Goal: Transaction & Acquisition: Obtain resource

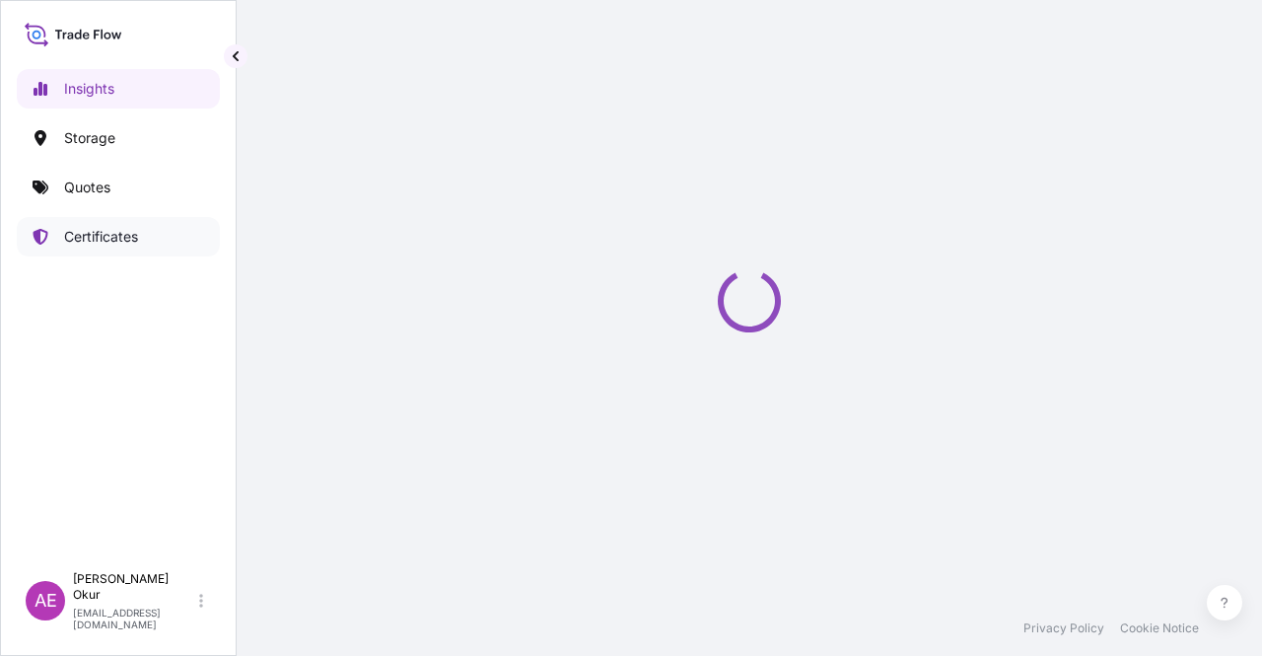
select select "2025"
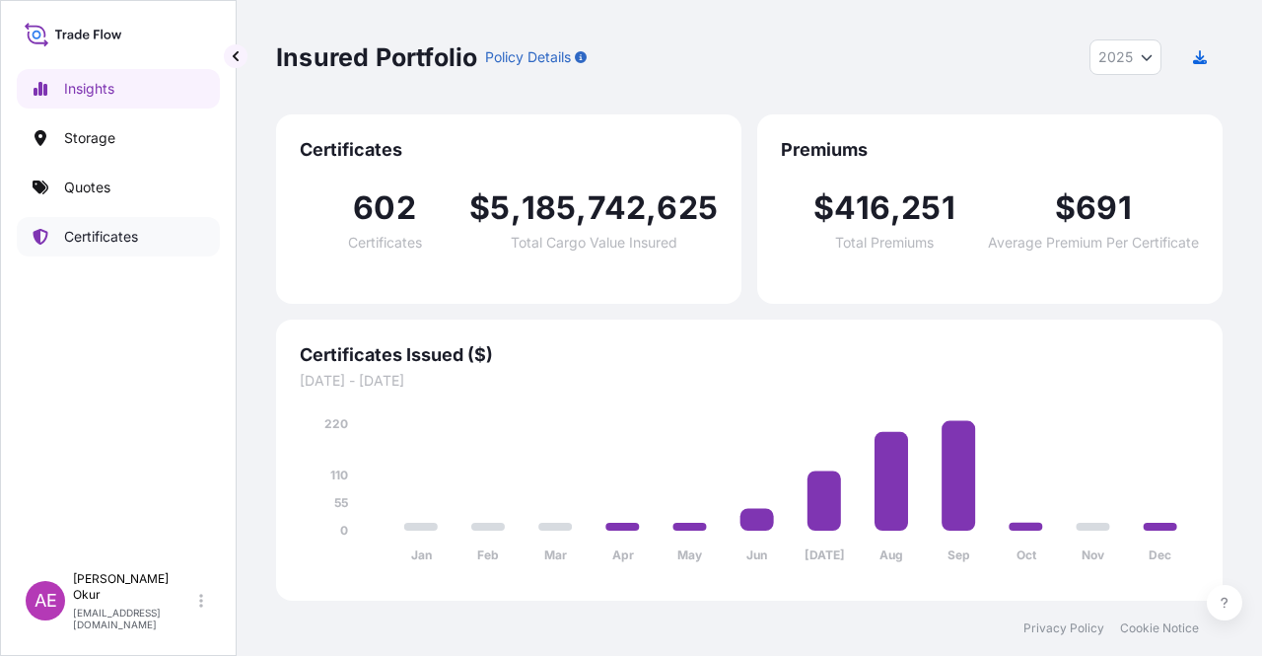
click at [91, 242] on p "Certificates" at bounding box center [101, 237] width 74 height 20
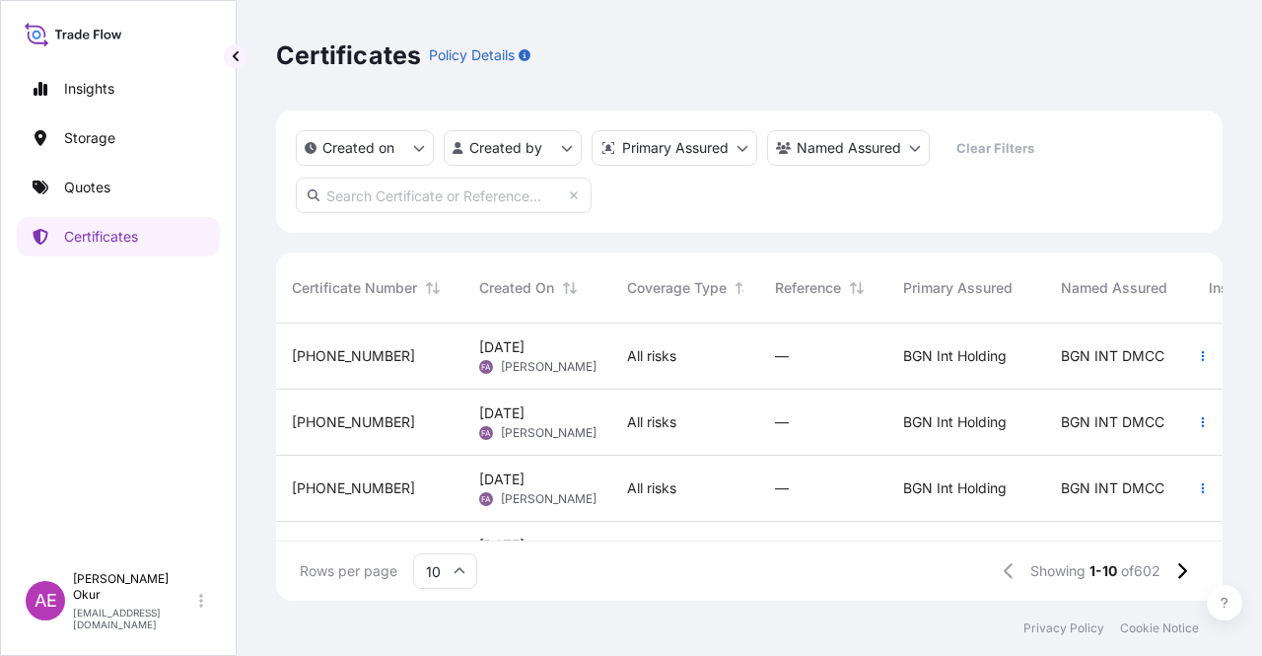
scroll to position [16, 16]
click at [355, 195] on input "text" at bounding box center [444, 196] width 296 height 36
paste input "32026-364-1"
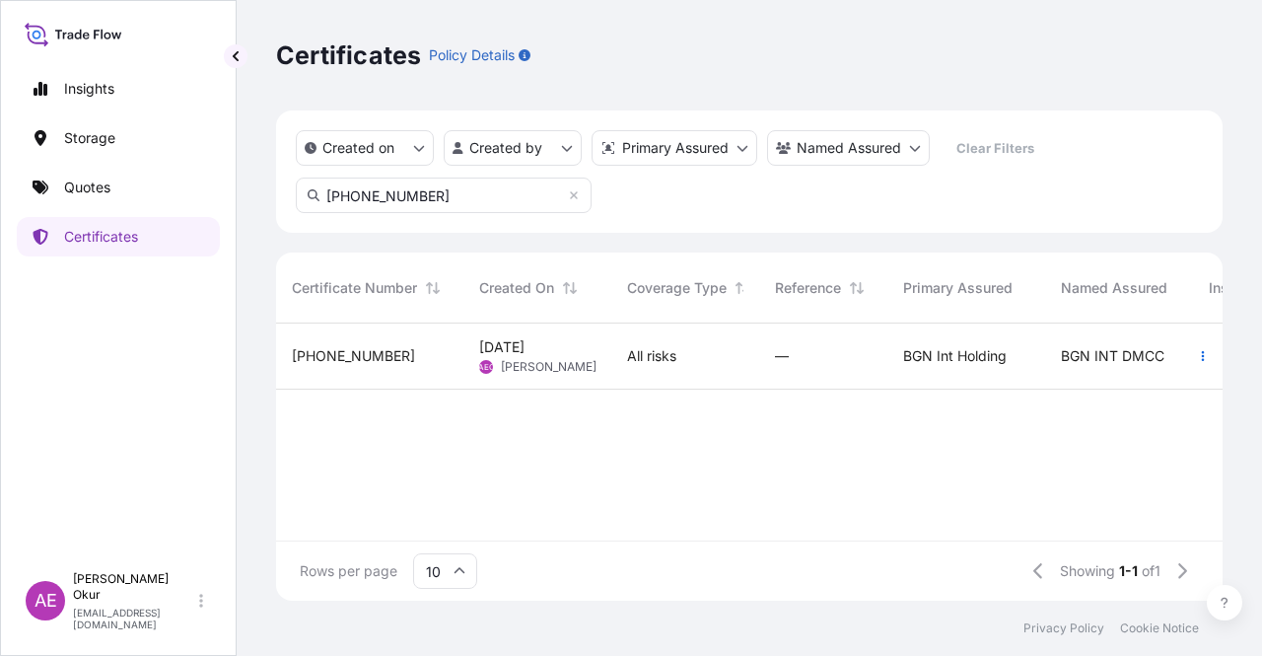
type input "32026-364-1"
click at [446, 373] on div "32026-364-1" at bounding box center [369, 356] width 187 height 66
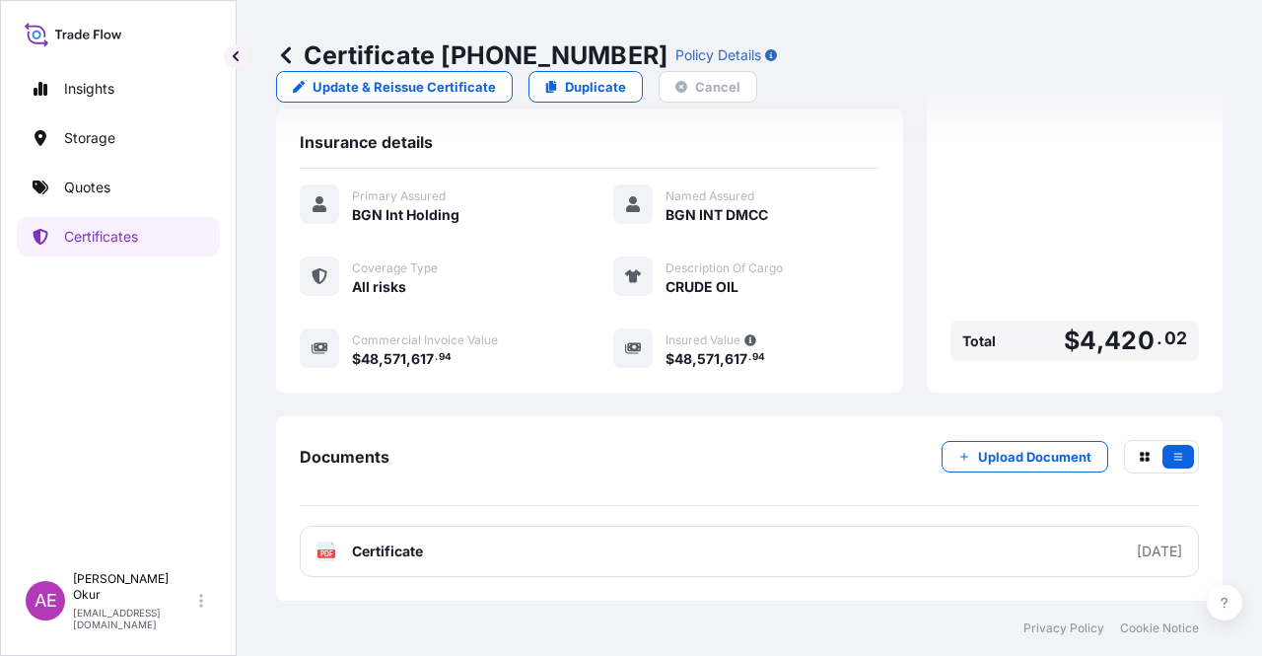
scroll to position [473, 0]
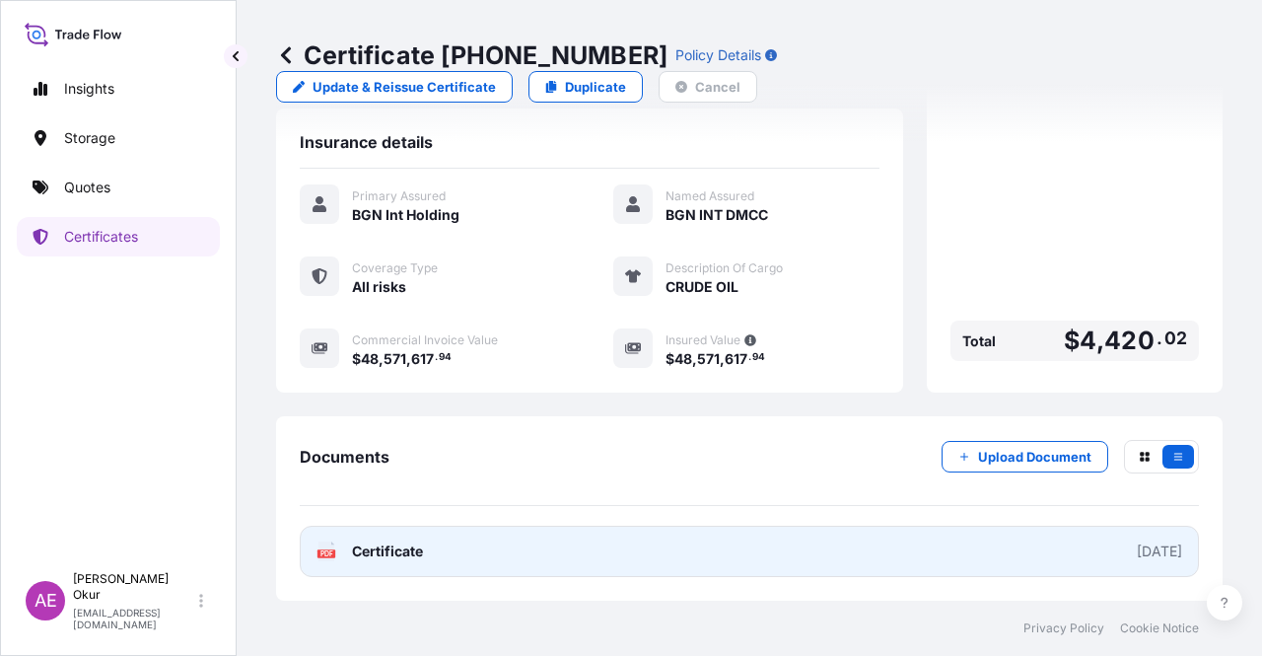
click at [398, 565] on link "PDF Certificate 2025-09-03" at bounding box center [749, 551] width 899 height 51
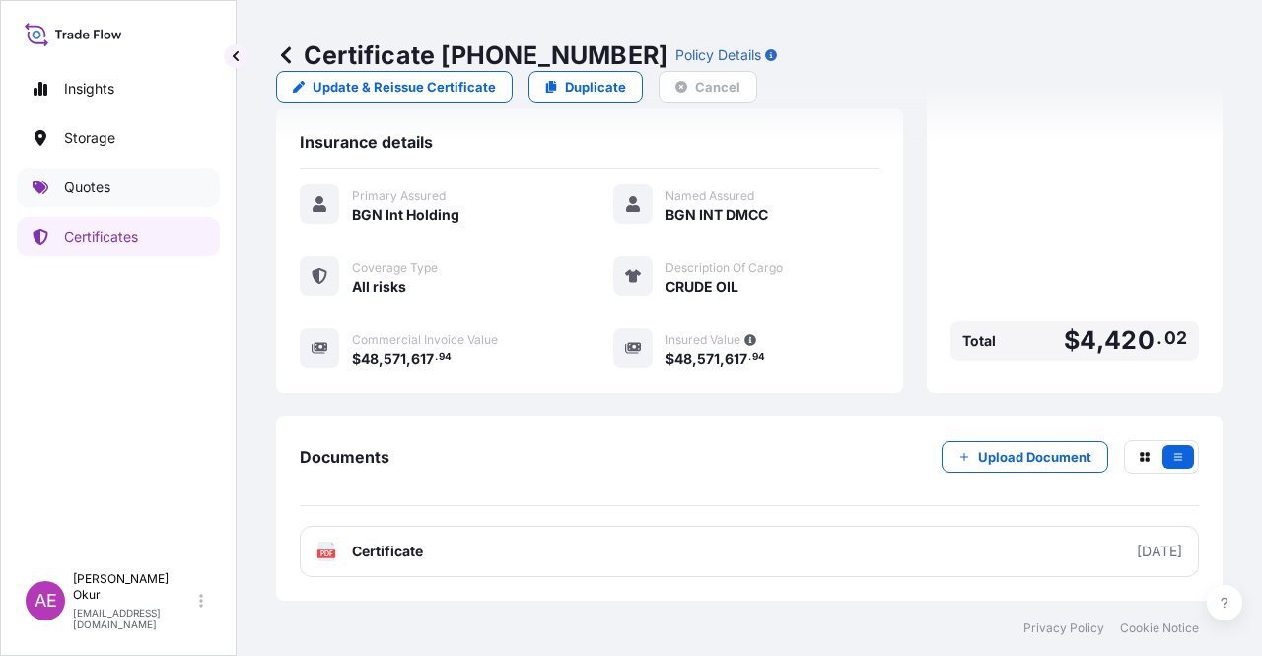
click at [167, 200] on link "Quotes" at bounding box center [118, 187] width 203 height 39
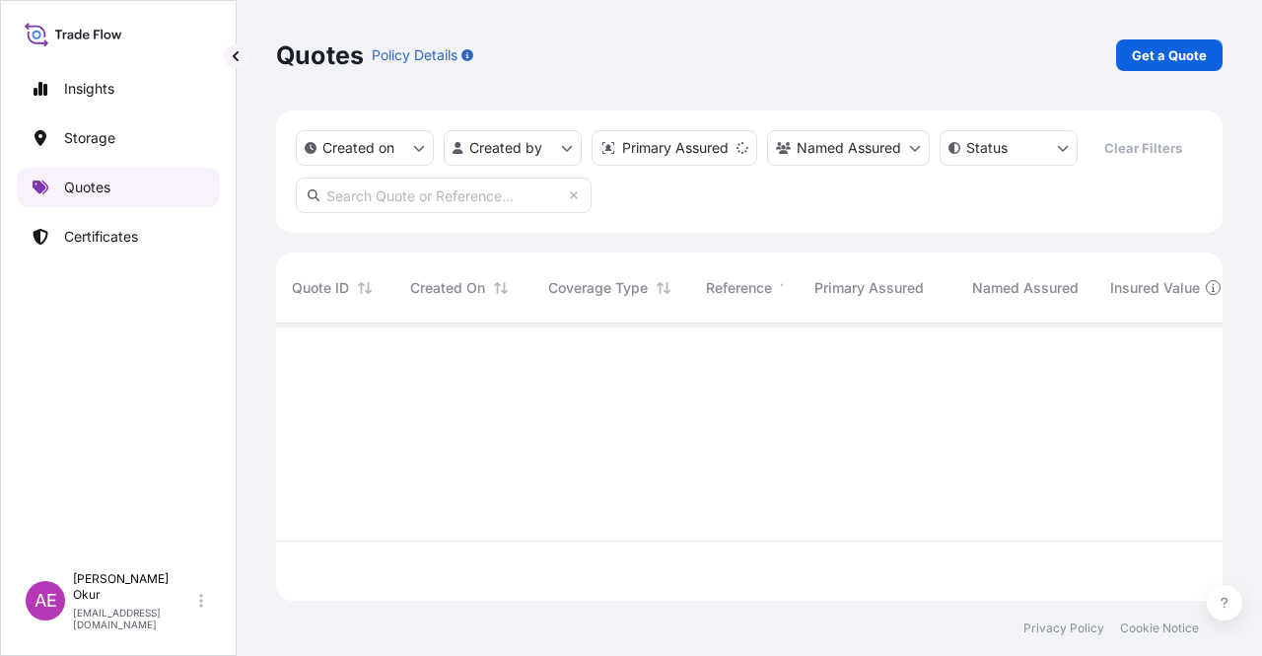
scroll to position [273, 931]
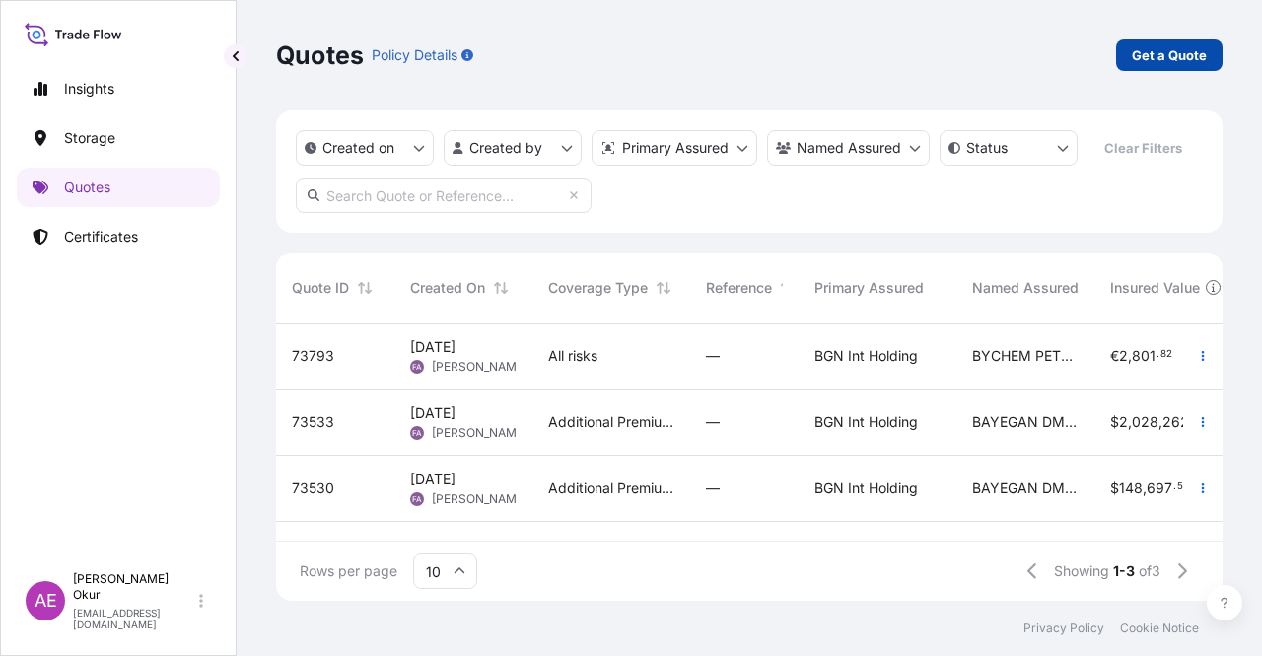
click at [1139, 68] on link "Get a Quote" at bounding box center [1169, 55] width 107 height 32
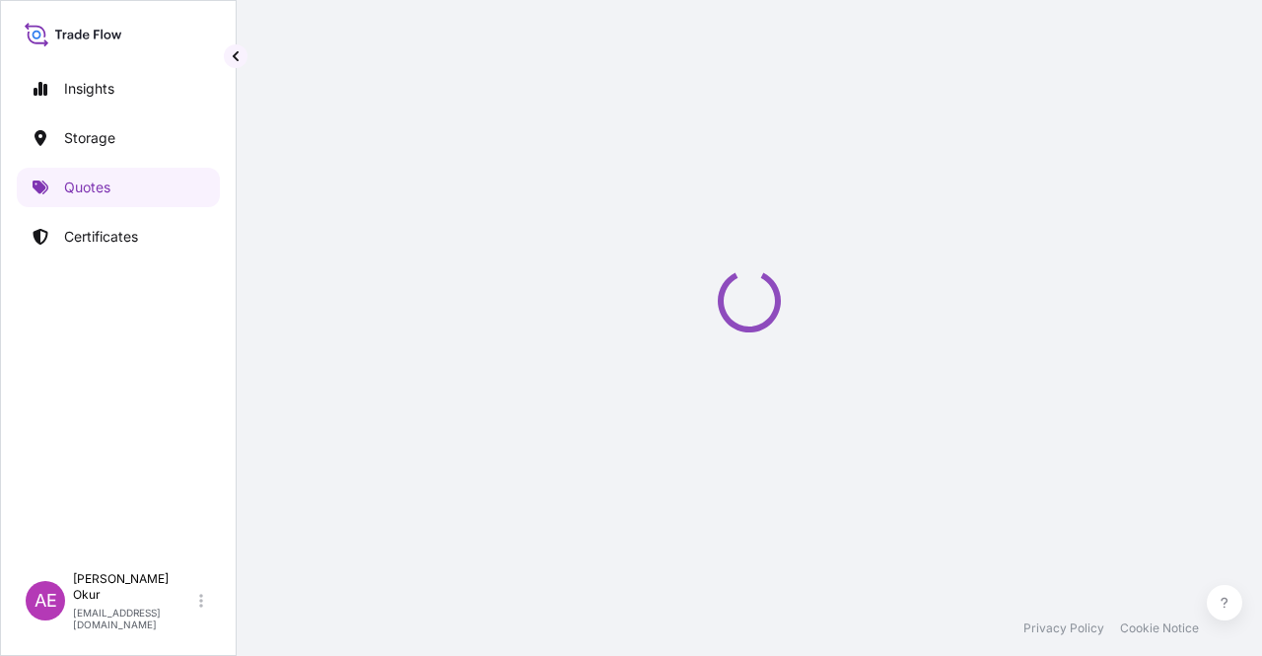
select select "Ocean Vessel"
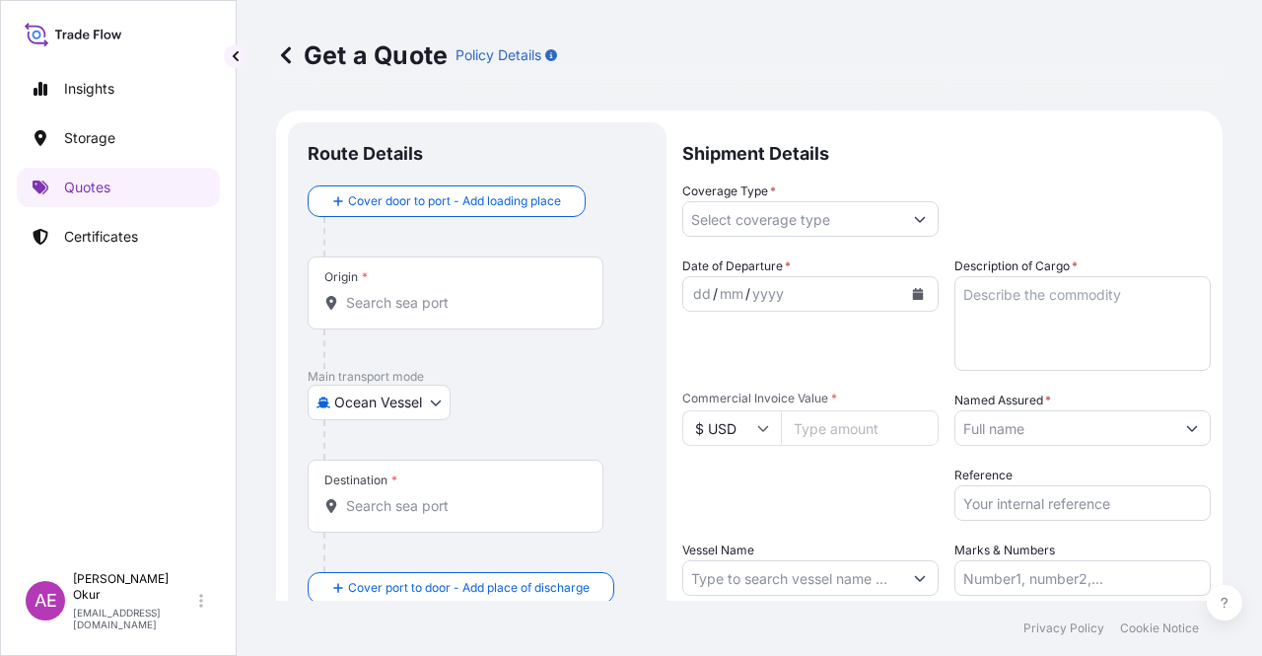
scroll to position [32, 0]
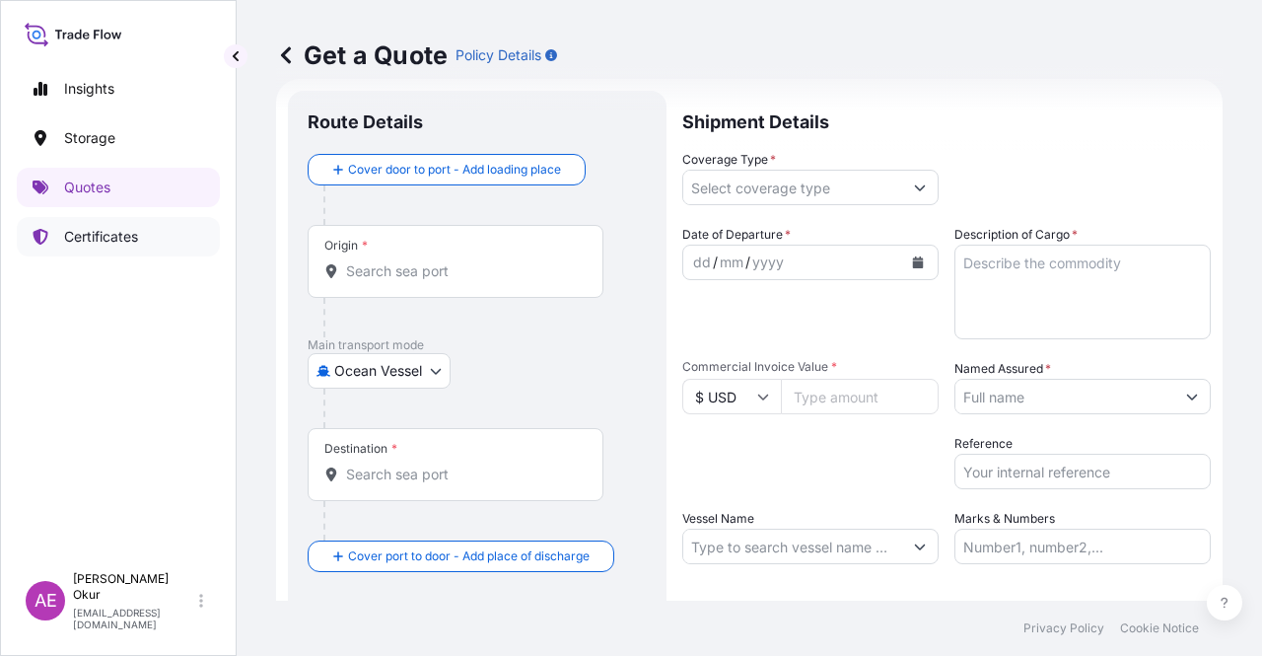
click at [118, 232] on p "Certificates" at bounding box center [101, 237] width 74 height 20
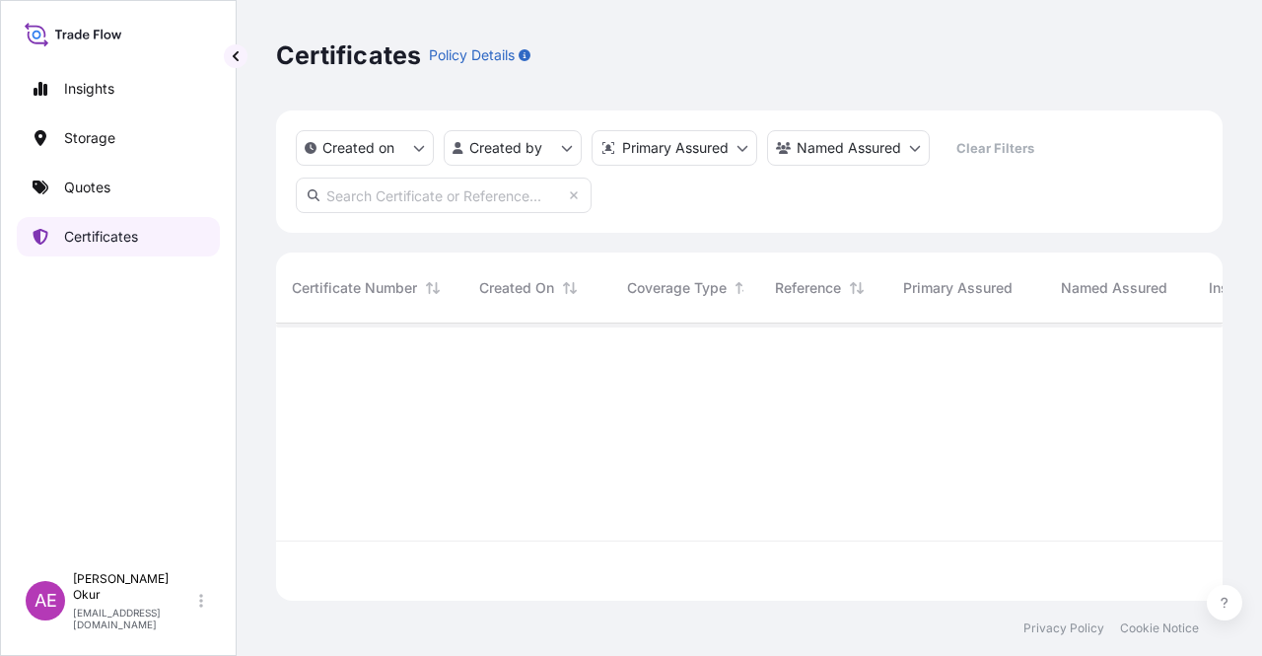
scroll to position [273, 931]
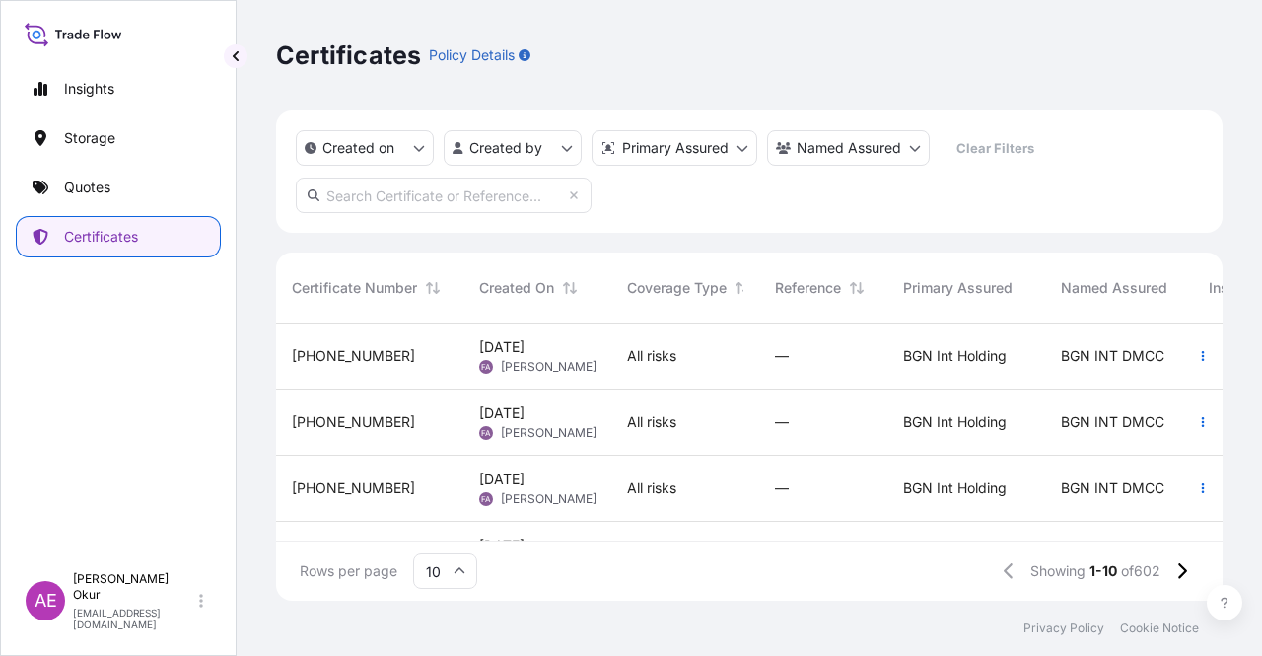
click at [444, 202] on input "text" at bounding box center [444, 196] width 296 height 36
paste input "32026-364-1"
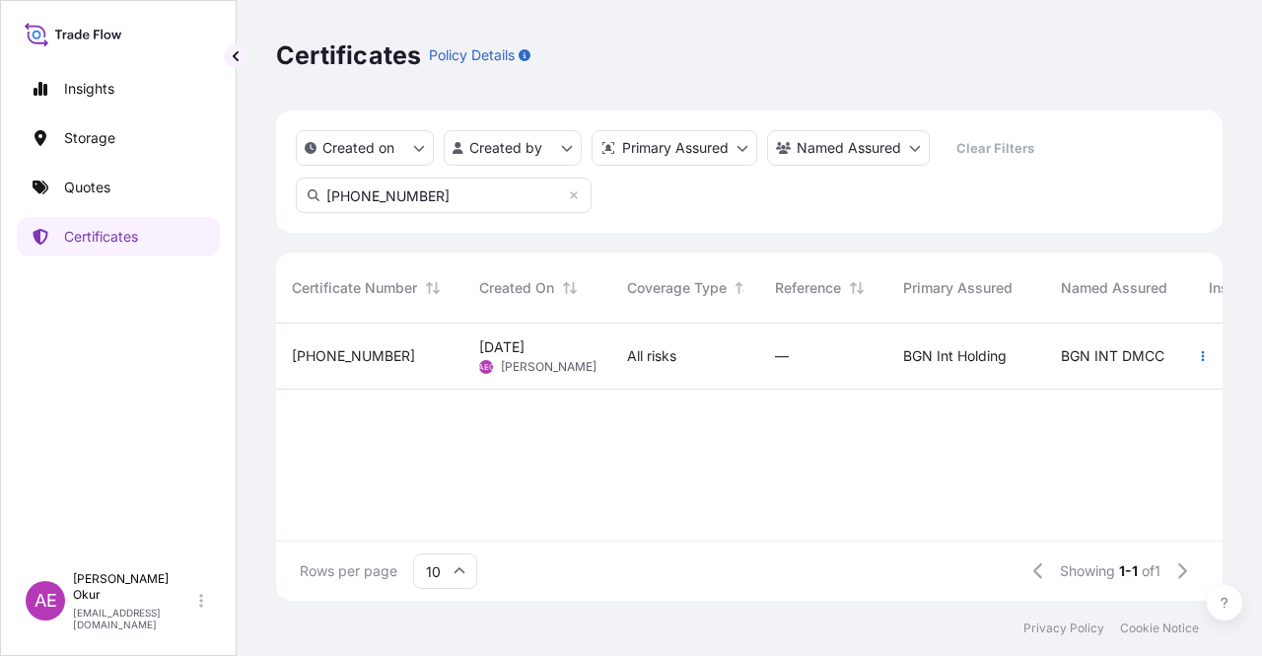
type input "32026-364-1"
click at [515, 362] on span "Alp Eren Okur" at bounding box center [549, 367] width 96 height 16
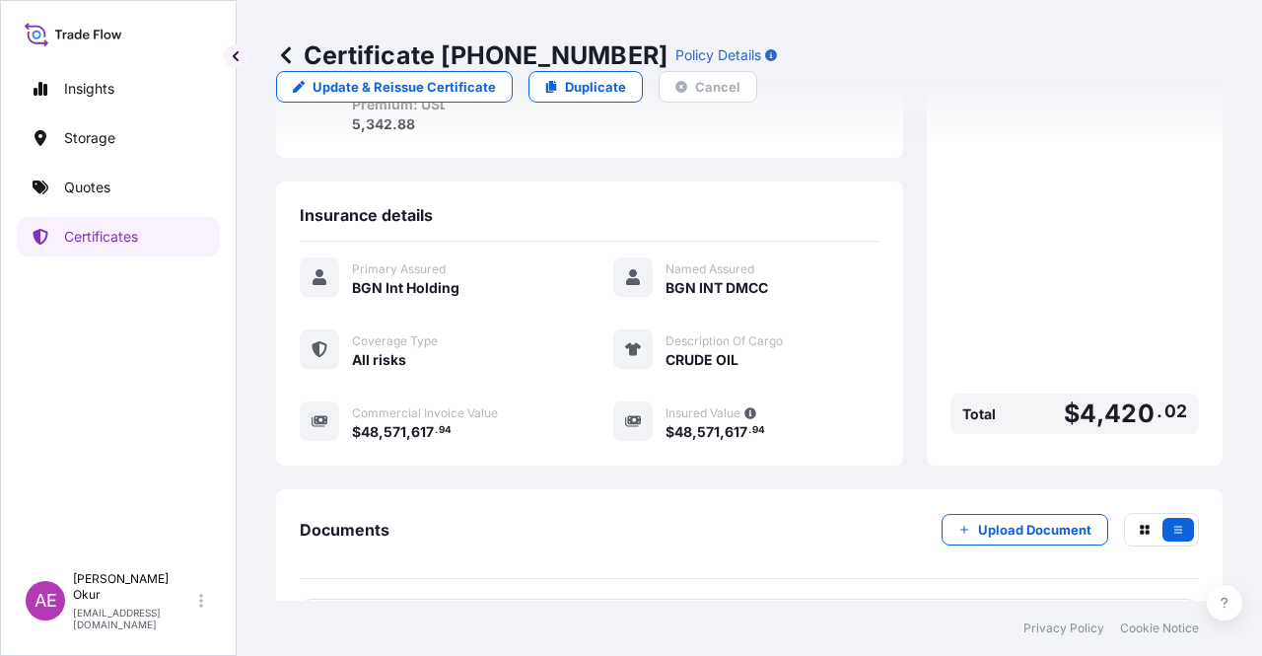
scroll to position [473, 0]
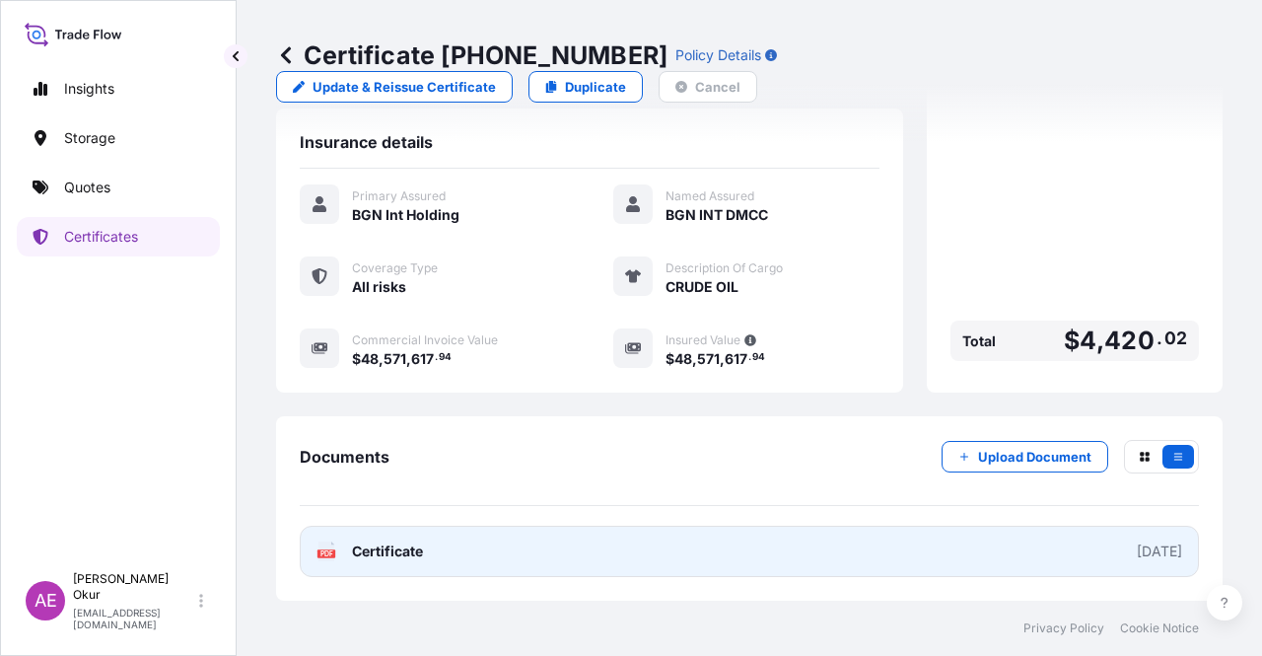
click at [367, 558] on span "Certificate" at bounding box center [387, 551] width 71 height 20
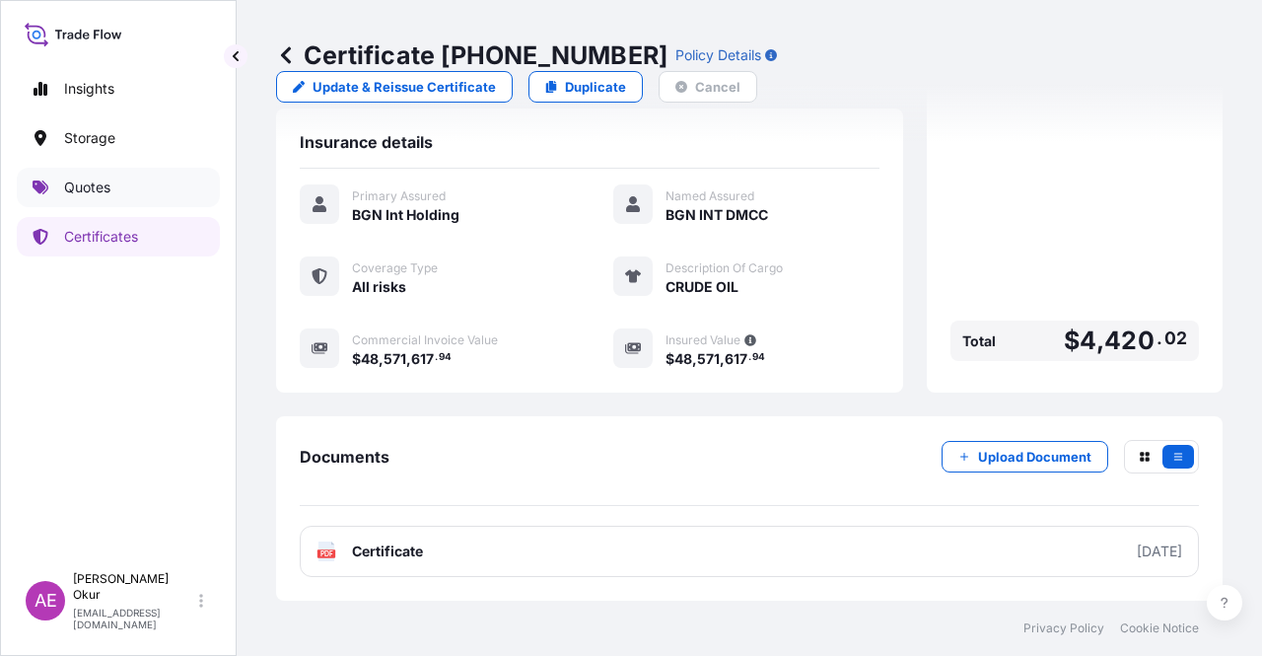
click at [150, 202] on link "Quotes" at bounding box center [118, 187] width 203 height 39
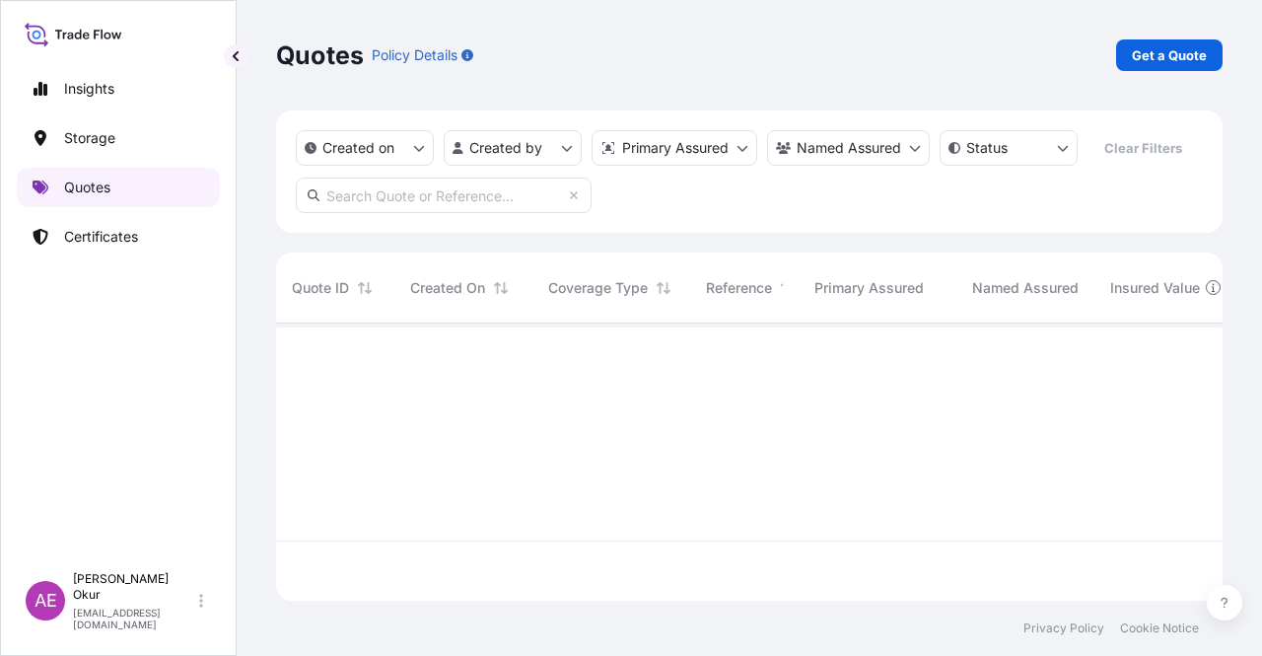
scroll to position [273, 931]
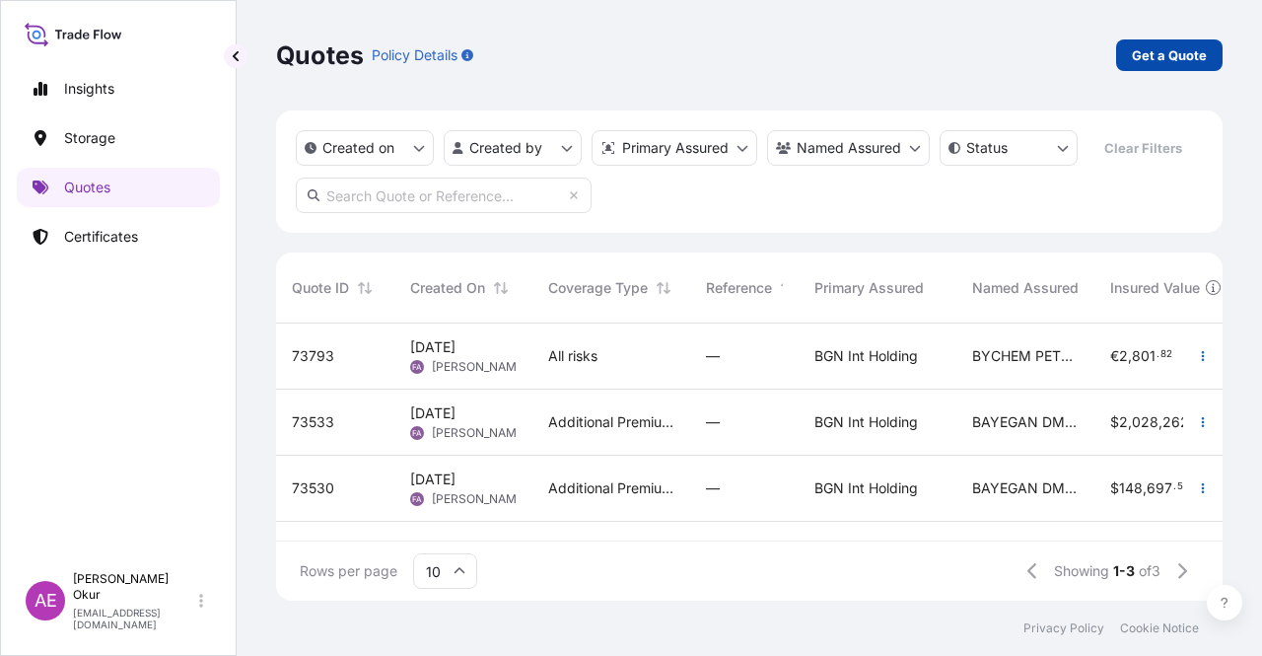
click at [1204, 60] on p "Get a Quote" at bounding box center [1169, 55] width 75 height 20
select select "Ocean Vessel"
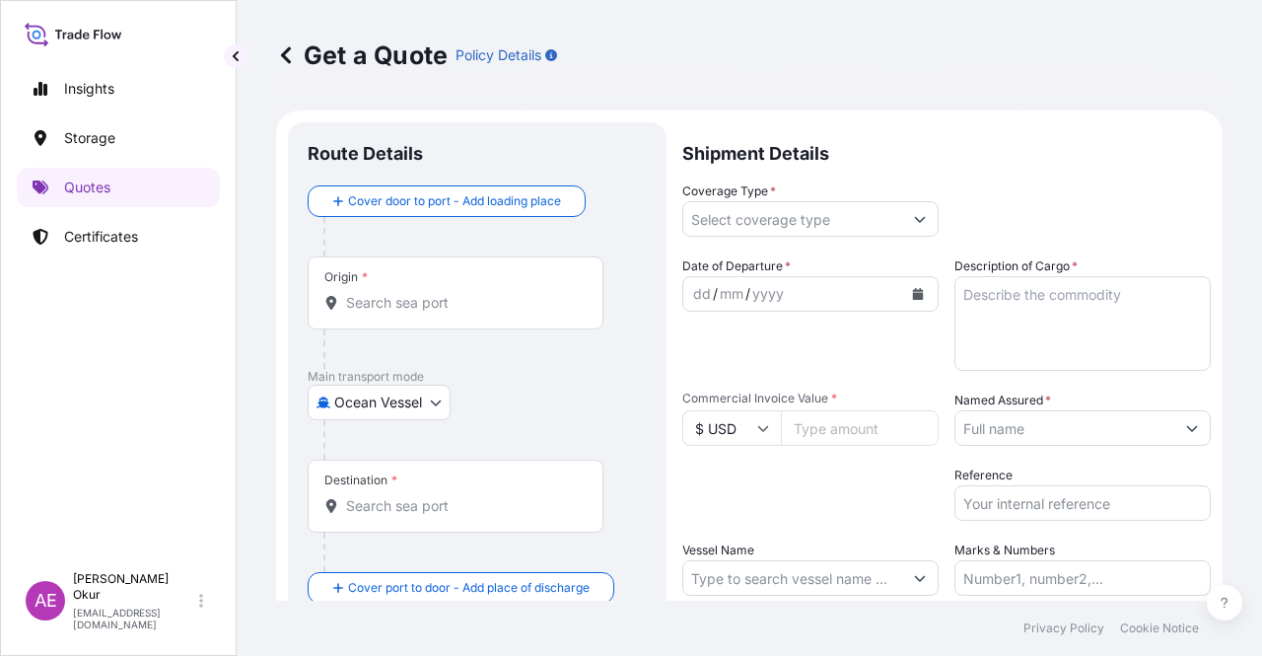
scroll to position [32, 0]
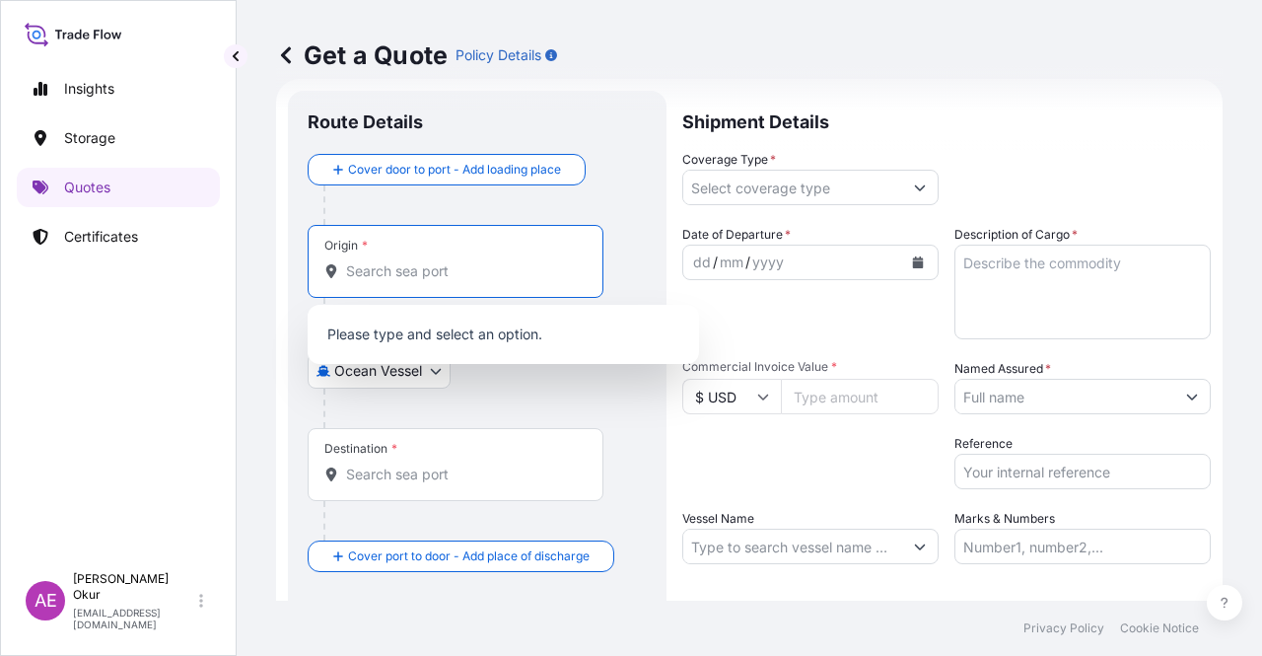
click at [525, 271] on input "Origin *" at bounding box center [462, 271] width 233 height 20
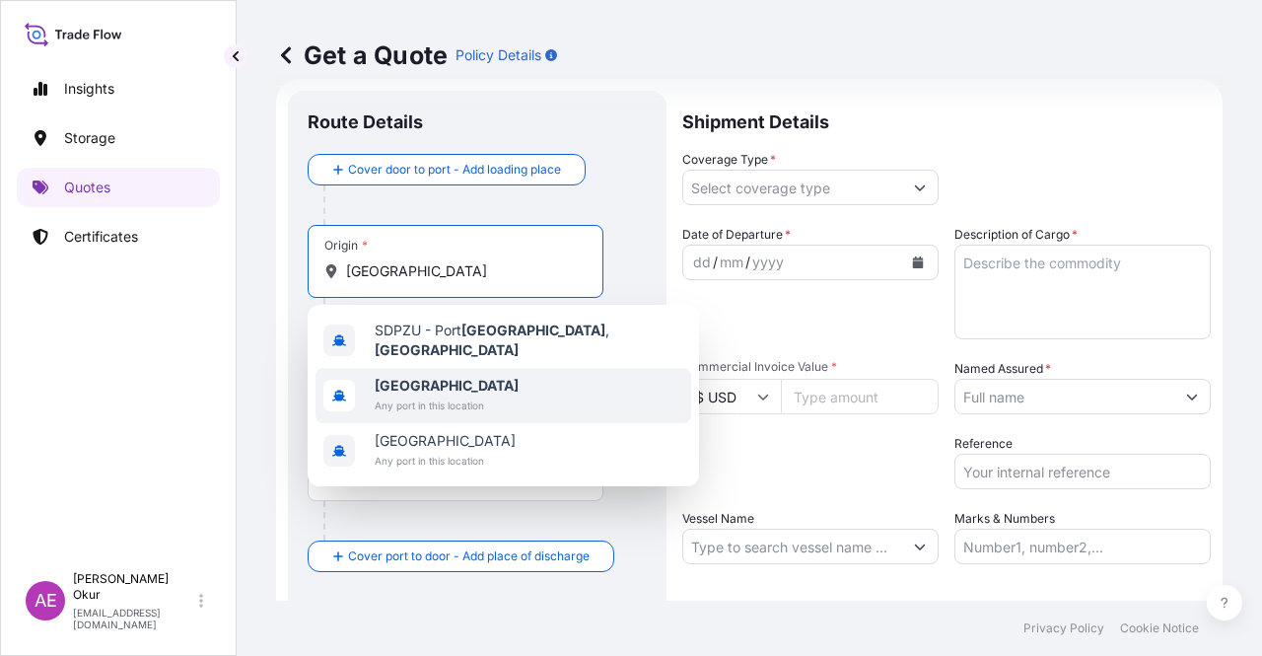
click at [469, 387] on span "Sudan" at bounding box center [447, 386] width 144 height 20
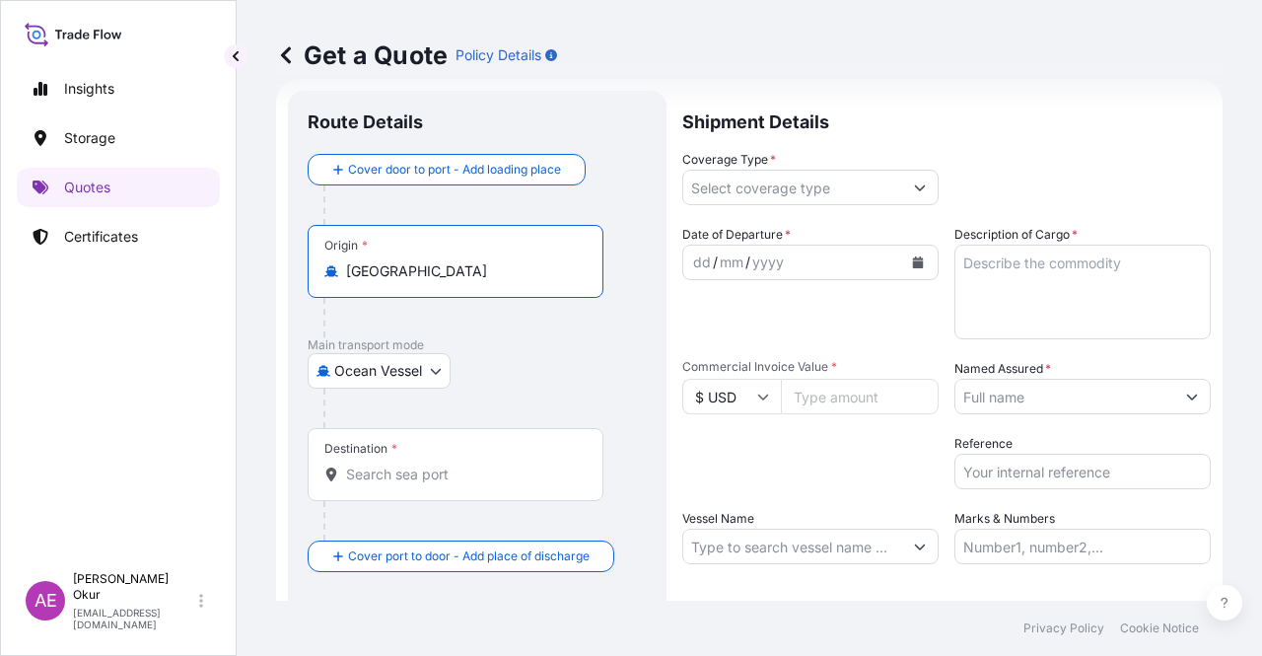
type input "Sudan"
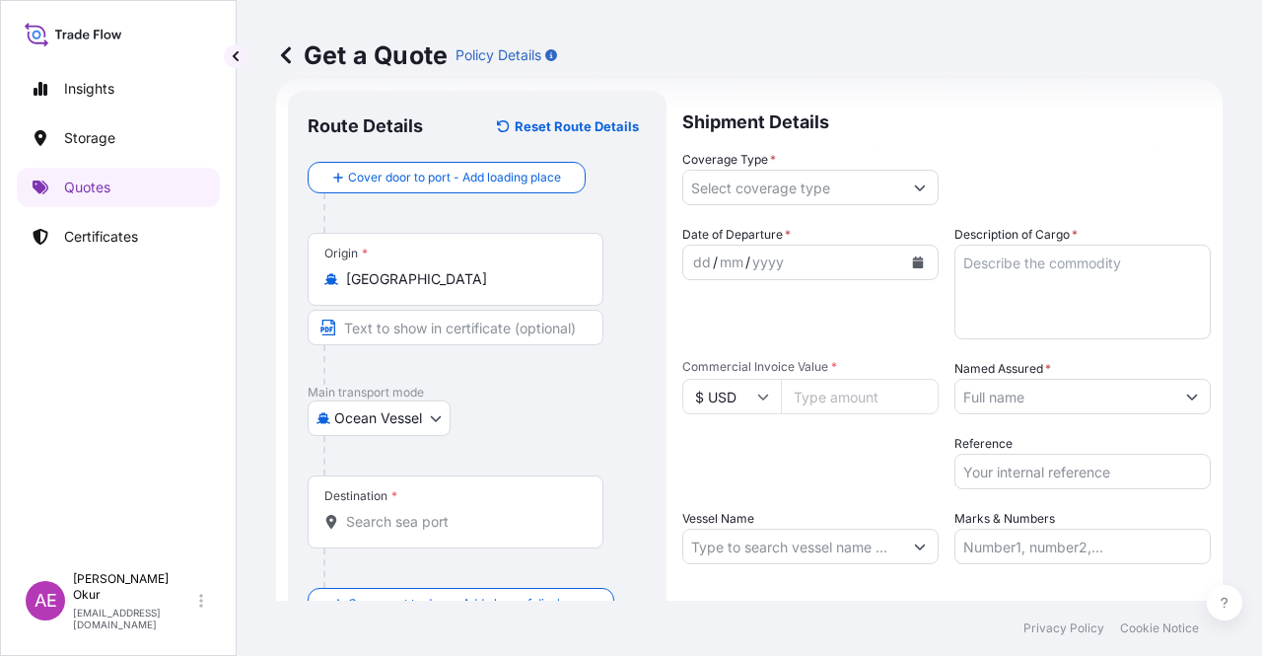
click at [499, 291] on div "Origin * Sudan" at bounding box center [456, 269] width 296 height 73
click at [499, 289] on input "Sudan" at bounding box center [462, 279] width 233 height 20
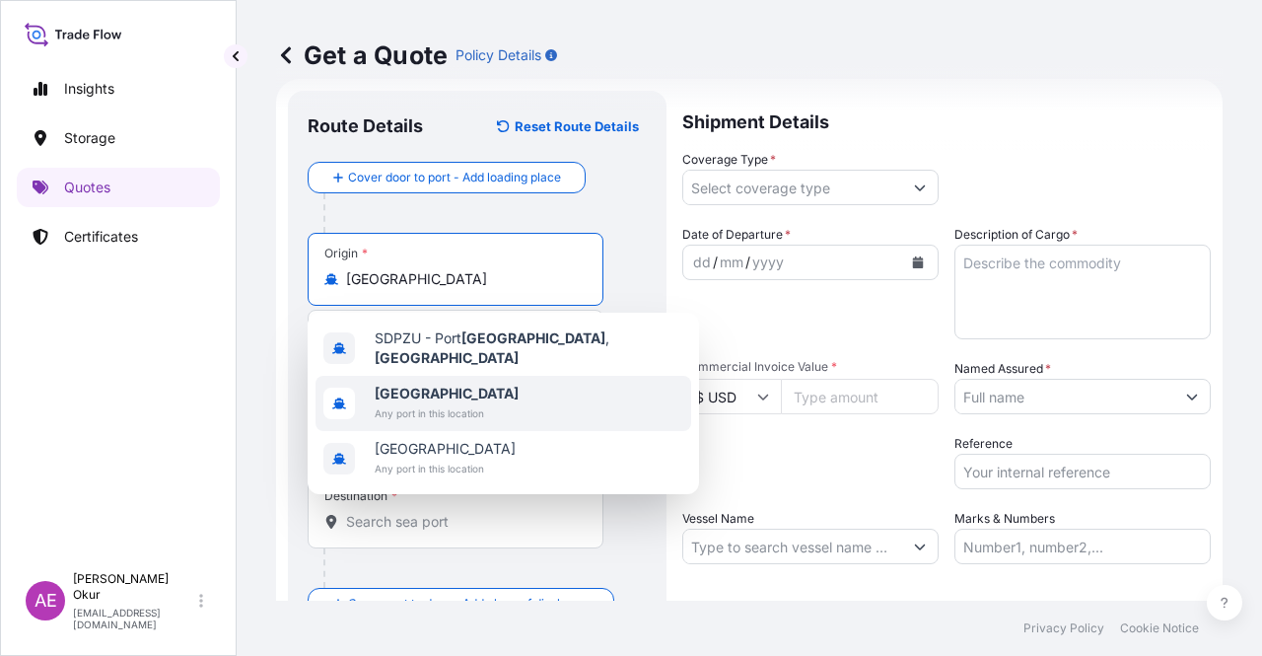
click at [448, 405] on span "Any port in this location" at bounding box center [447, 413] width 144 height 20
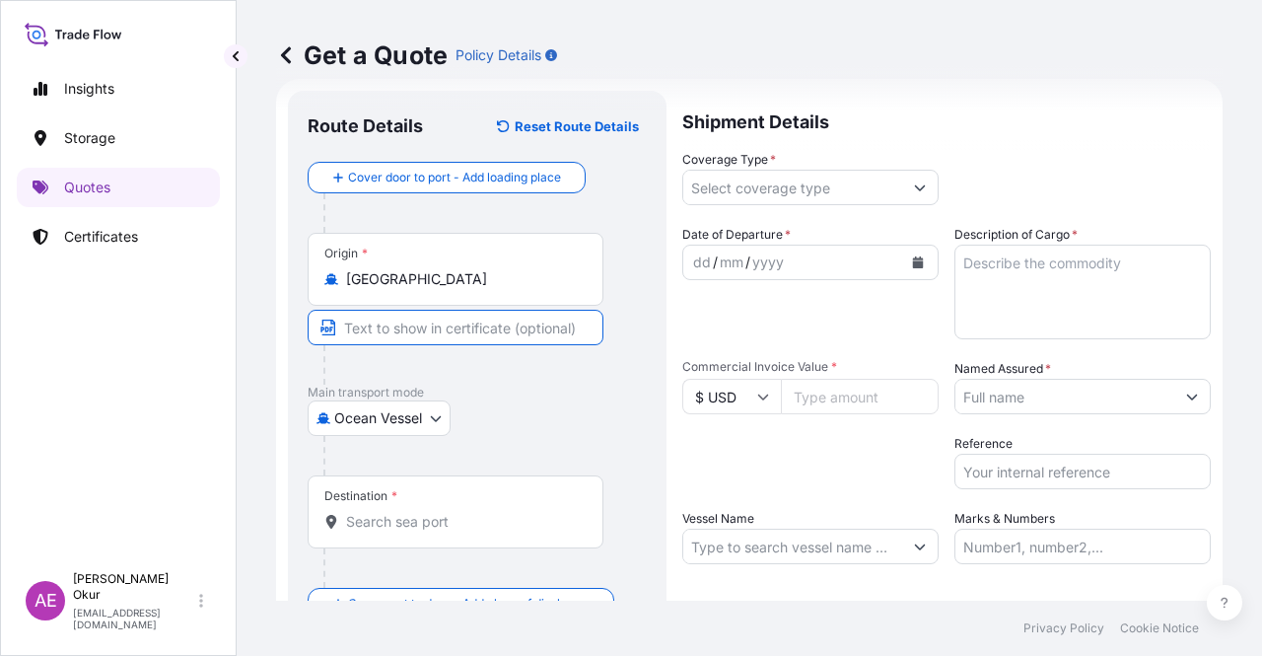
click at [461, 322] on input "Text to appear on certificate" at bounding box center [456, 328] width 296 height 36
click at [428, 339] on input "Text to appear on certificate" at bounding box center [456, 328] width 296 height 36
paste input "MARSA BASHAYER 2 MARINA TERMINAL/ SUDAN"
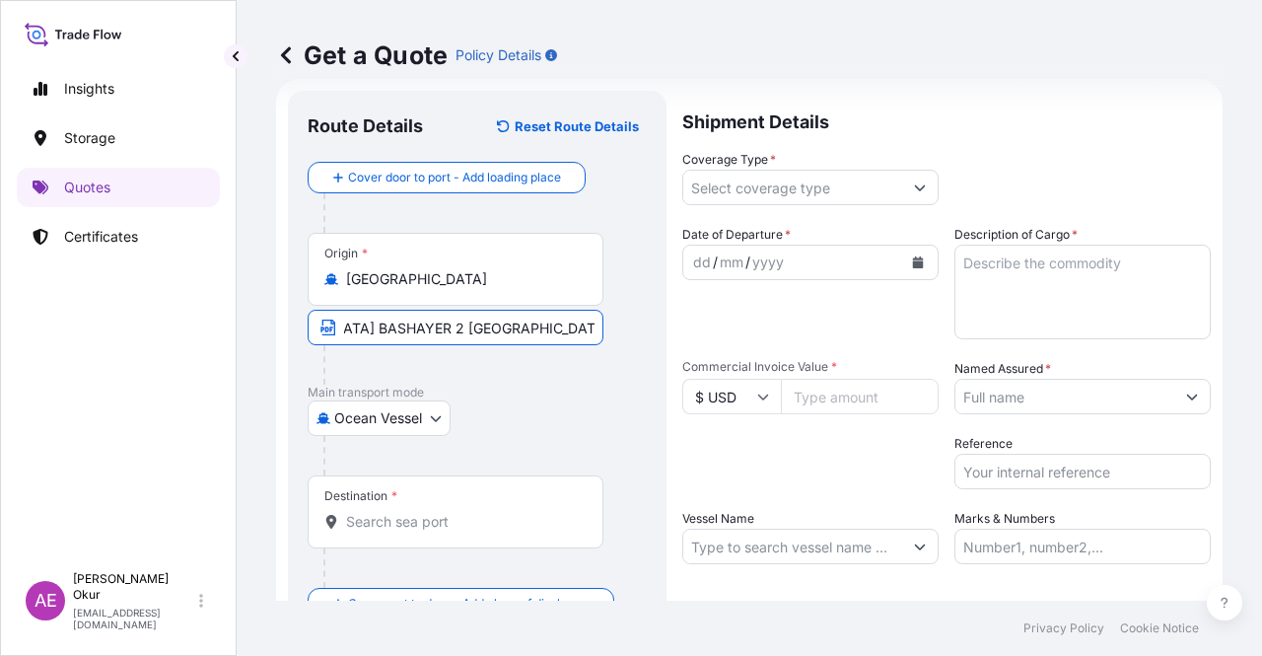
type input "MARSA BASHAYER 2 MARINA TERMINAL/ SUDANMARSA BASHAYER 2 MARINA TERMINAL/ SUDAN"
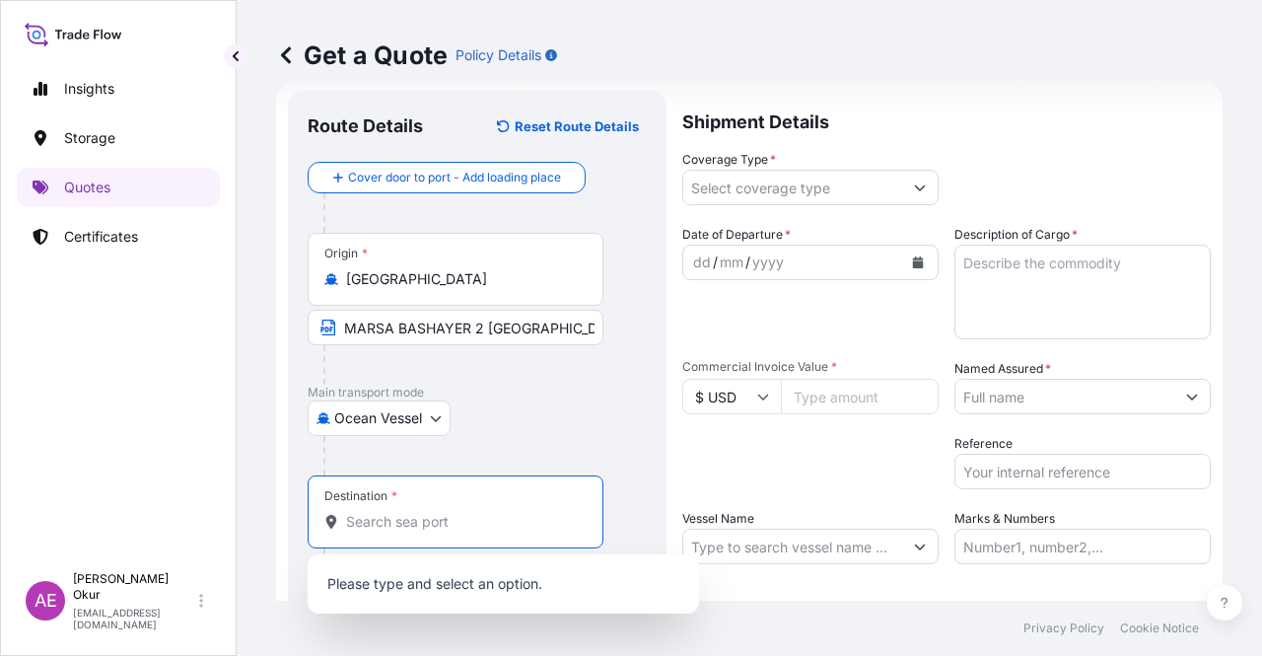
click at [363, 515] on input "Destination *" at bounding box center [462, 522] width 233 height 20
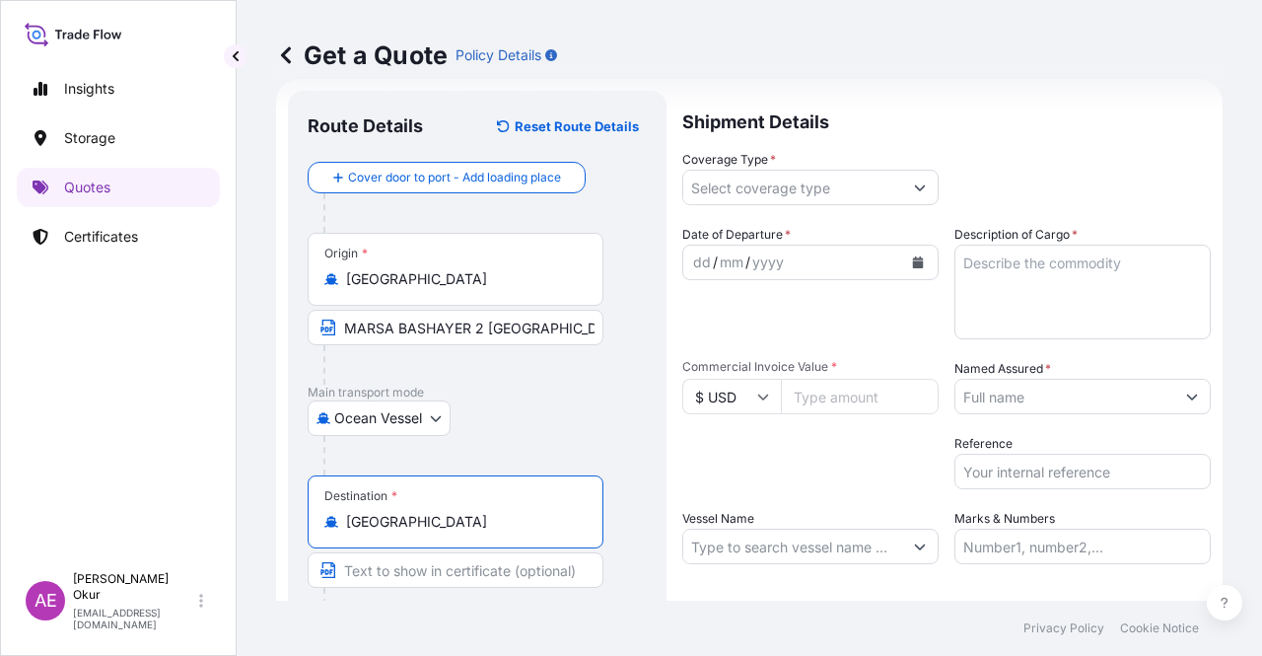
type input "Malaysia"
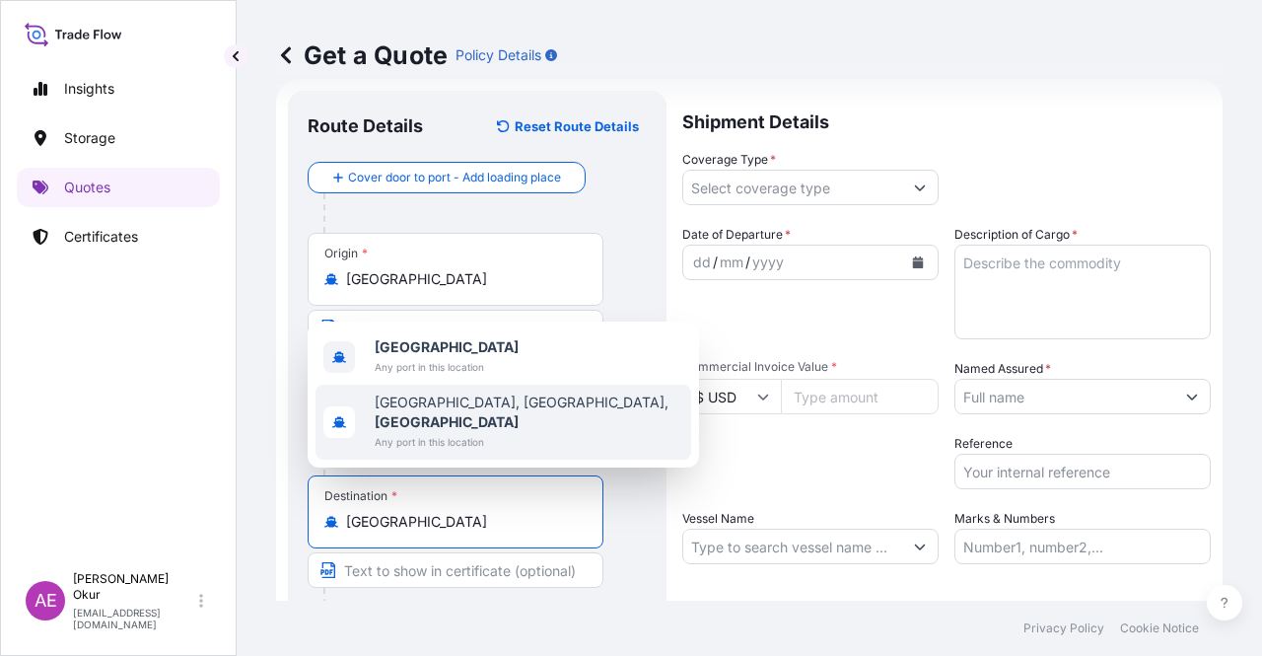
click at [463, 563] on input "Text to appear on certificate" at bounding box center [456, 570] width 296 height 36
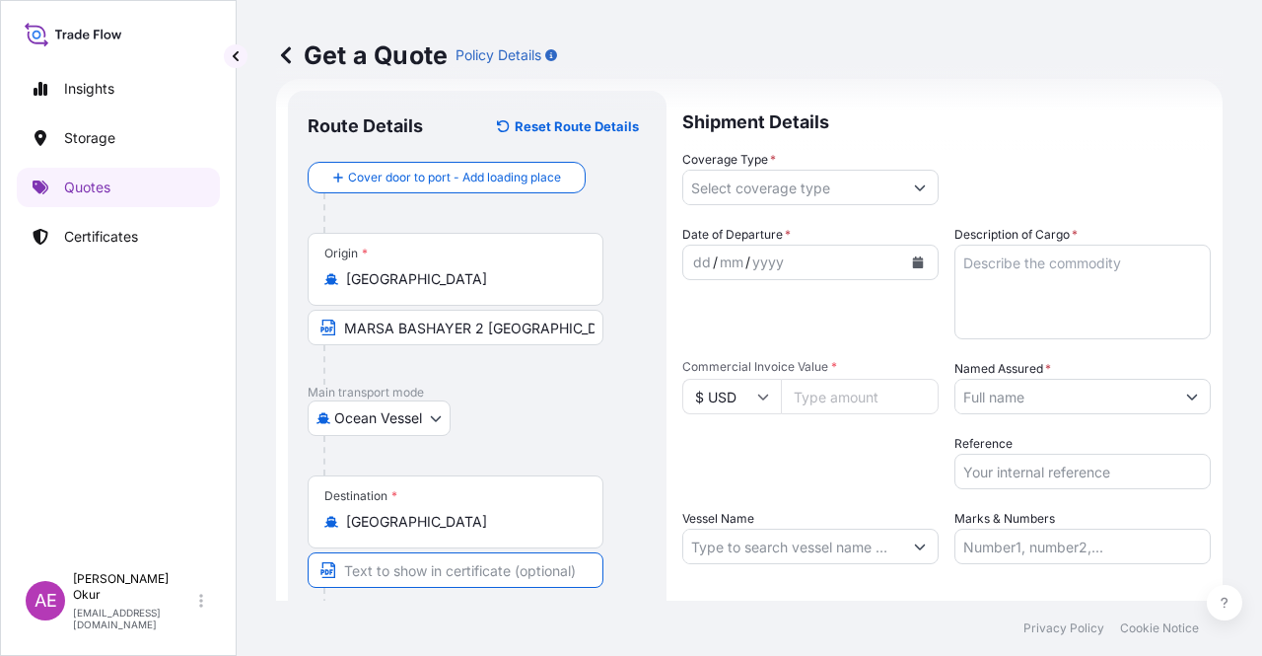
paste input "TANJUNG PELEPAS, HORIZON TERMINAL / MALAYSIA&SINGAPORE"
type input "TANJUNG PELEPAS, HORIZON TERMINAL / MALAYSIA&SINGAPORE"
click at [466, 541] on div "Destination * Malaysia" at bounding box center [456, 511] width 296 height 73
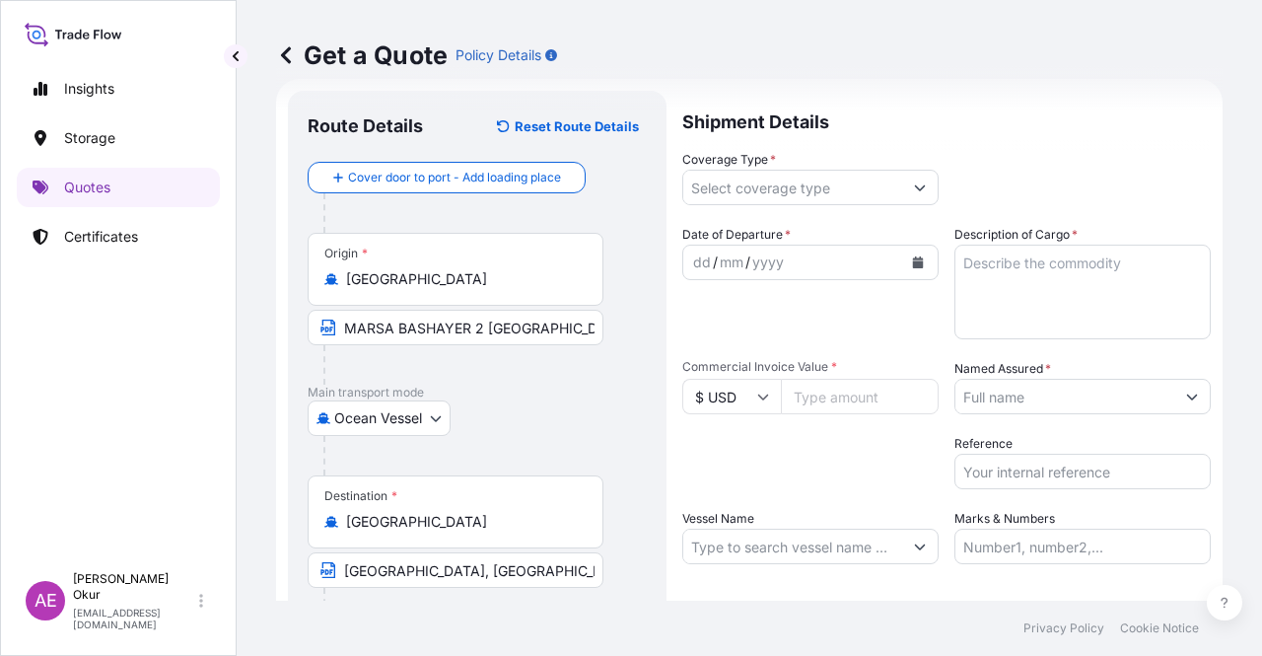
click at [466, 532] on input "Malaysia" at bounding box center [462, 522] width 233 height 20
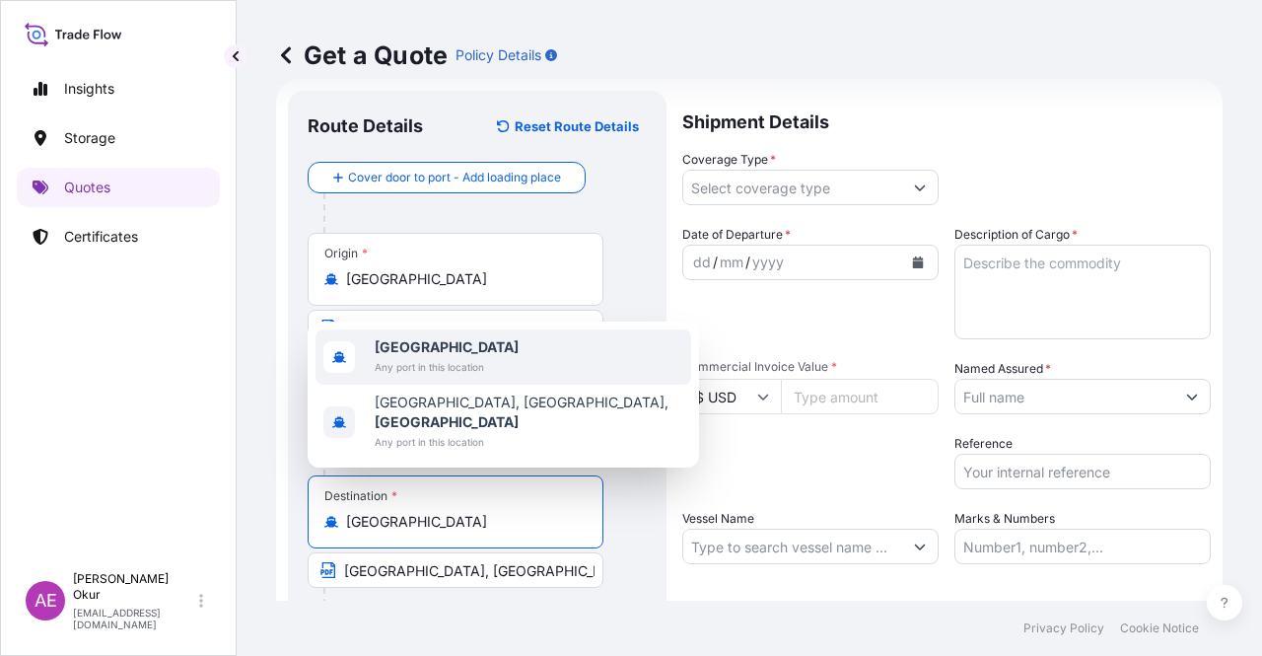
click at [506, 363] on div "Malaysia Any port in this location" at bounding box center [504, 356] width 376 height 55
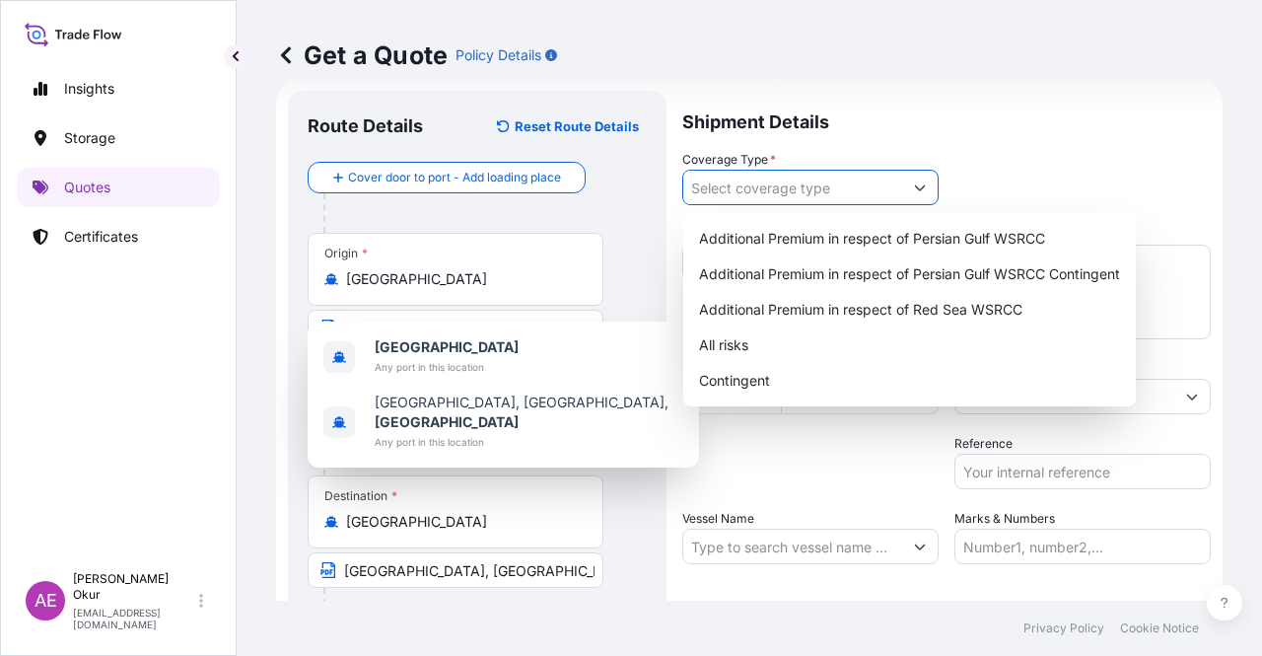
click at [842, 202] on input "Coverage Type *" at bounding box center [792, 188] width 219 height 36
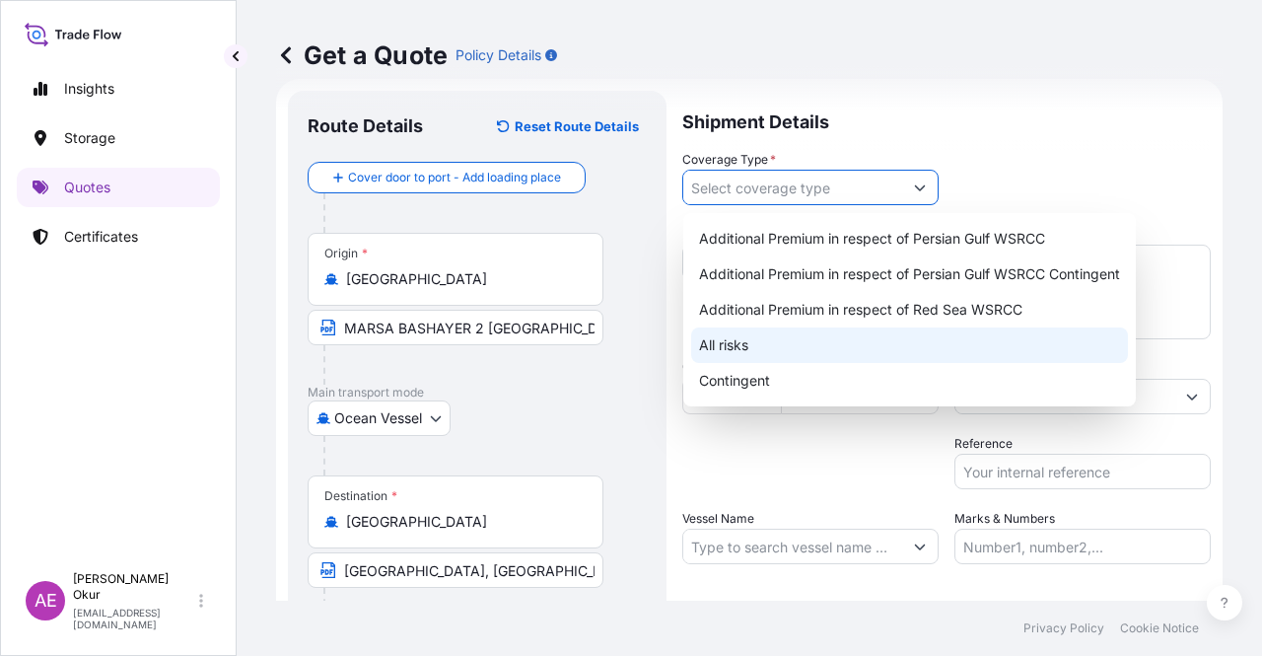
click at [782, 355] on div "All risks" at bounding box center [909, 345] width 437 height 36
type input "All risks"
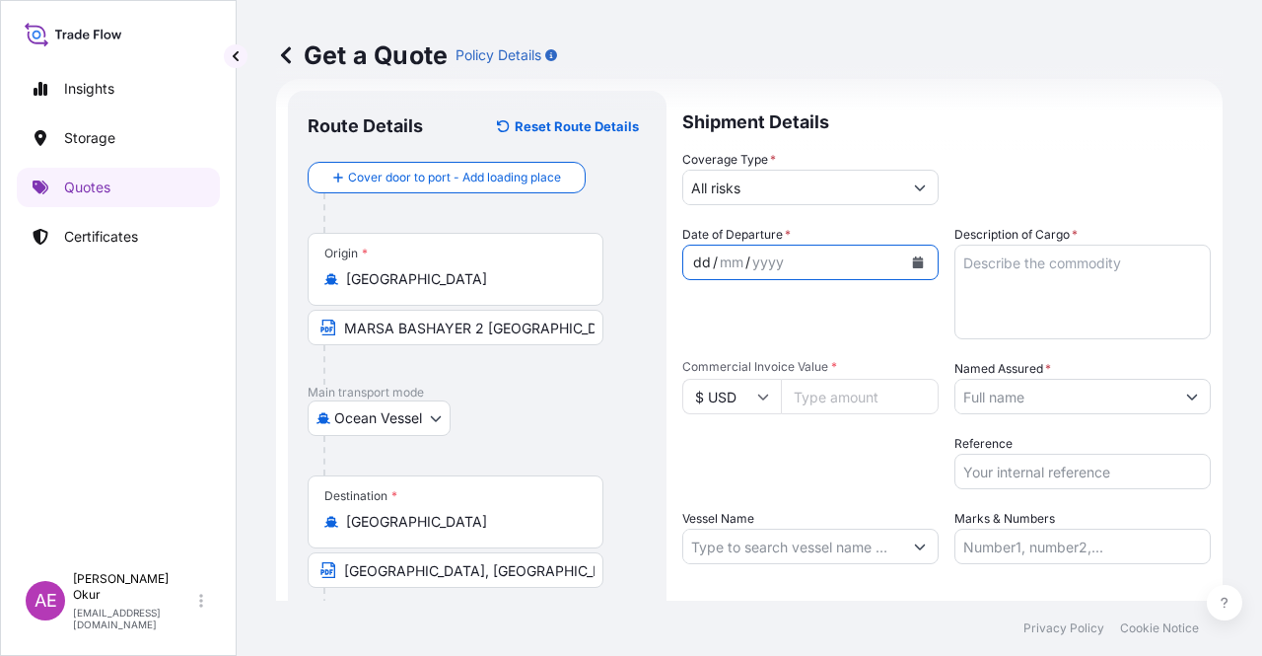
click at [698, 267] on div "dd" at bounding box center [702, 262] width 22 height 24
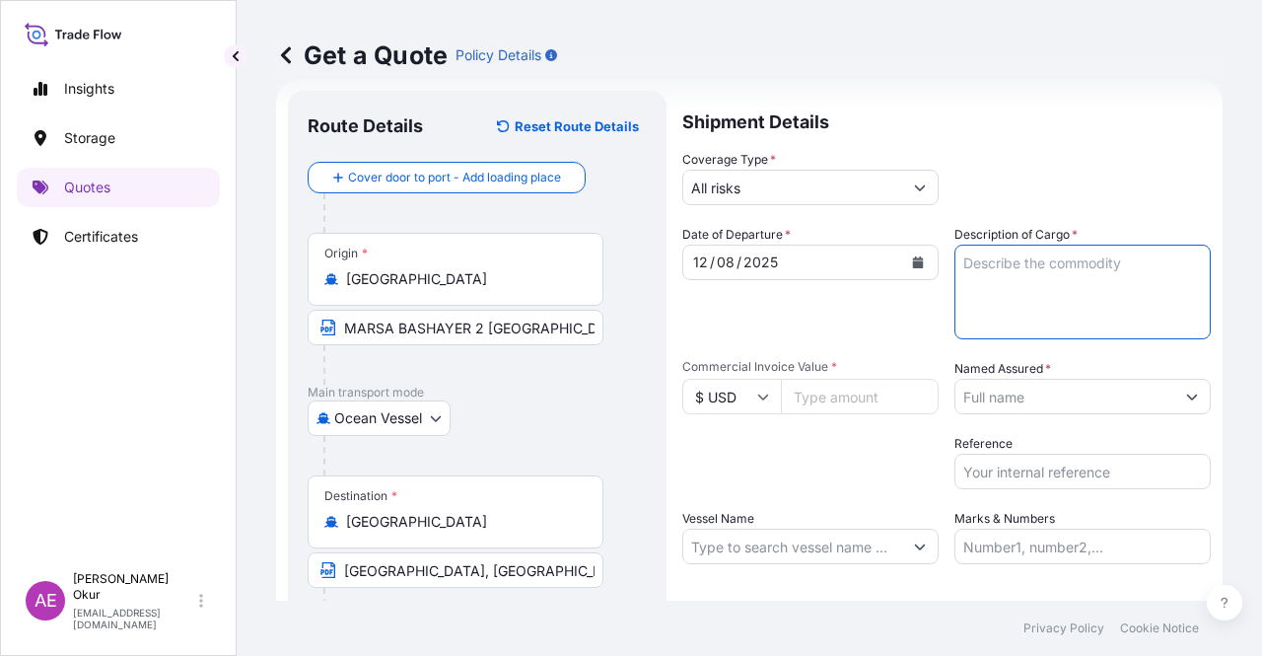
click at [1037, 328] on textarea "Description of Cargo *" at bounding box center [1083, 292] width 256 height 95
type textarea "CRUDE OIL"
click at [820, 398] on input "Commercial Invoice Value *" at bounding box center [860, 397] width 158 height 36
type input "44477796"
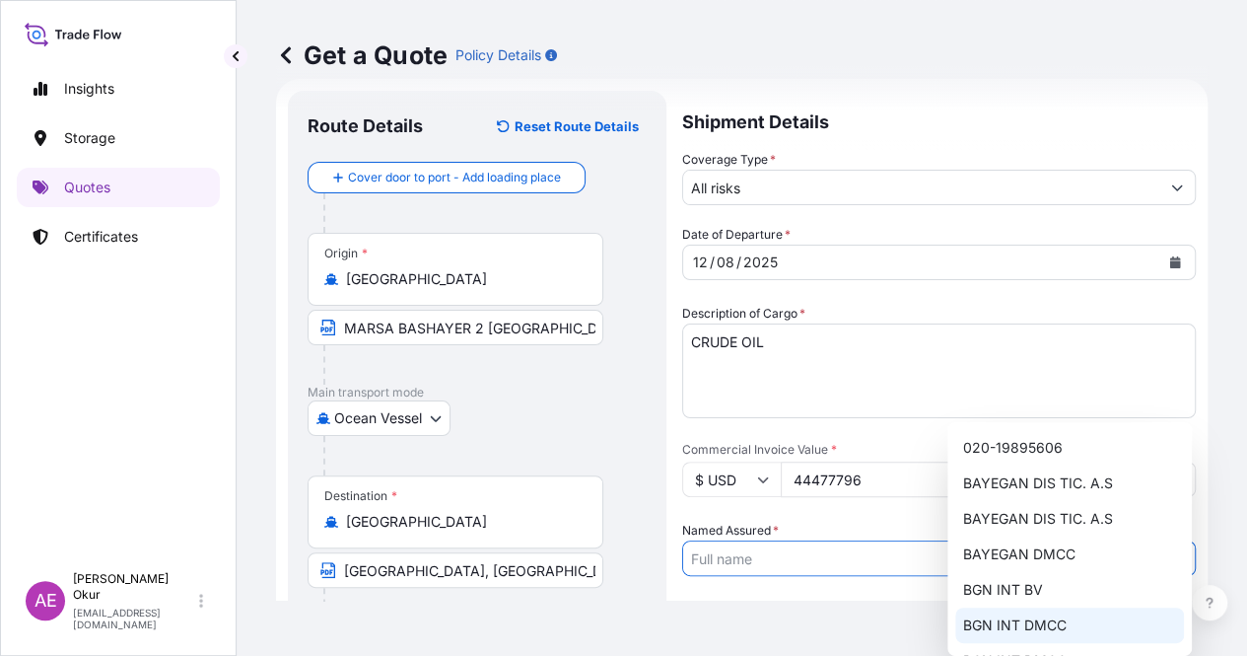
click at [994, 624] on span "BGN INT DMCC" at bounding box center [1015, 625] width 104 height 20
type input "BGN INT DMCC"
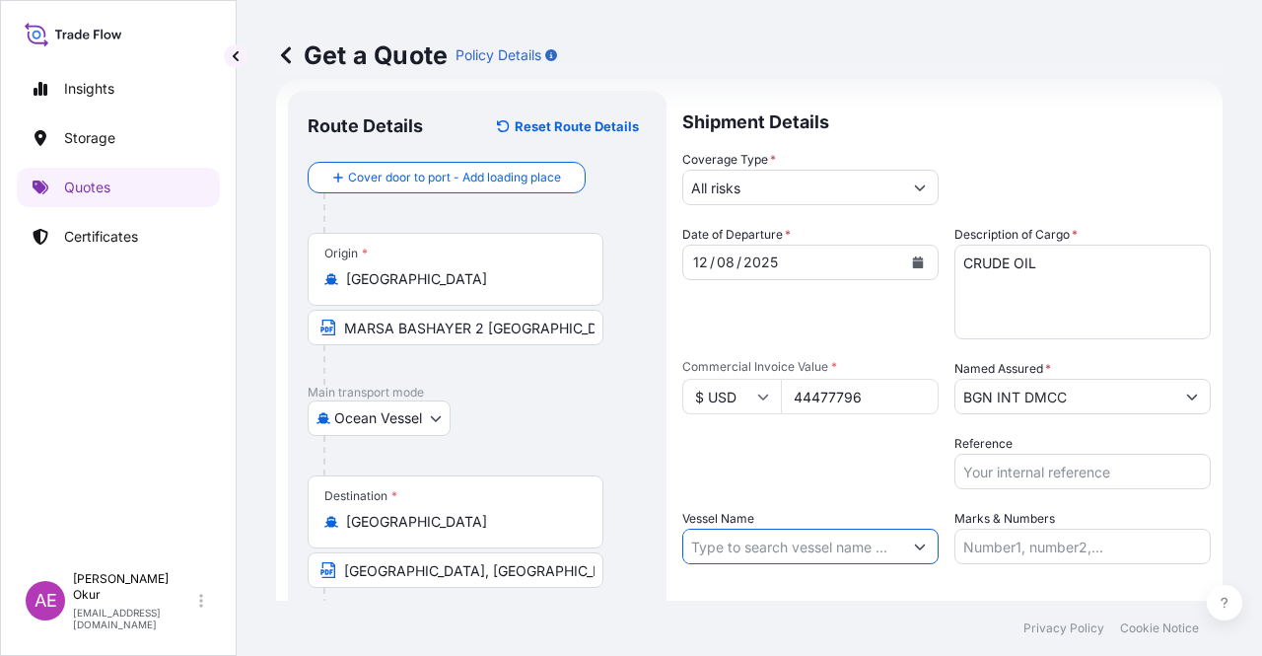
click at [795, 546] on input "Vessel Name" at bounding box center [792, 547] width 219 height 36
paste input "ORINOCCO"
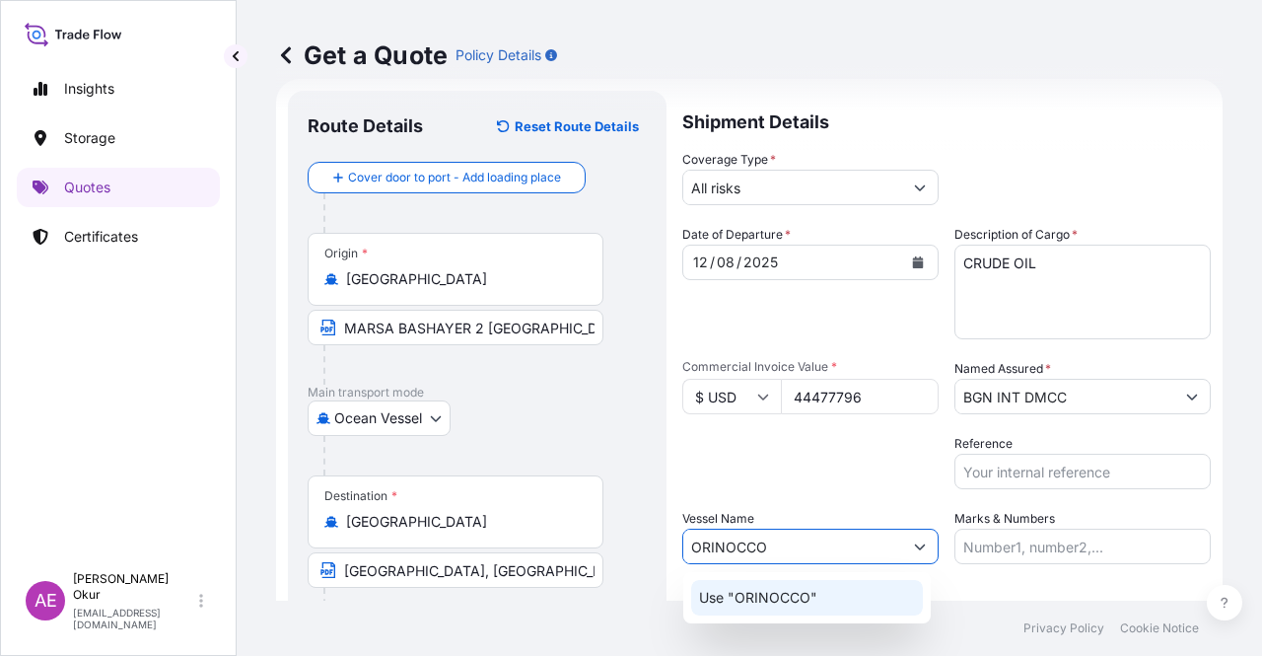
click at [796, 599] on p "Use "ORINOCCO"" at bounding box center [758, 598] width 118 height 20
type input "ORINOCCO"
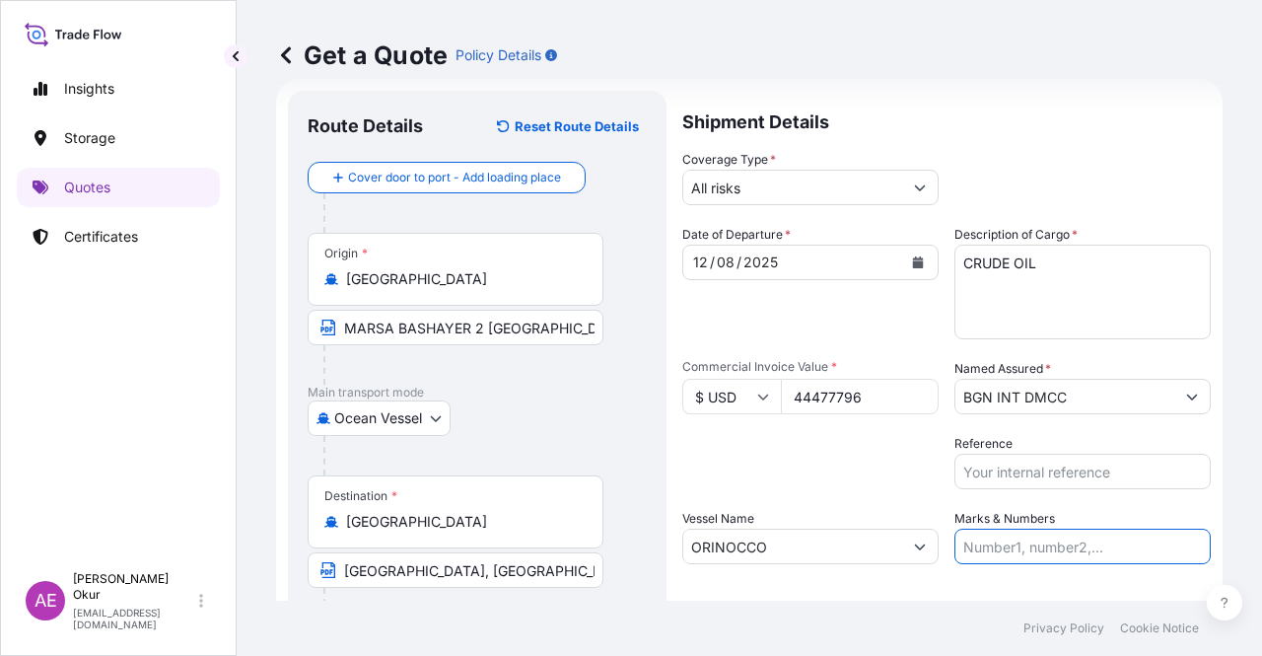
click at [989, 547] on input "Marks & Numbers" at bounding box center [1083, 547] width 256 height 36
drag, startPoint x: 1088, startPoint y: 552, endPoint x: 1001, endPoint y: 567, distance: 88.0
click at [1001, 567] on div "Shipment Details Coverage Type * All risks Date of Departure * 12 / 08 / 2025 C…" at bounding box center [946, 401] width 529 height 620
paste input "25Y0172300"
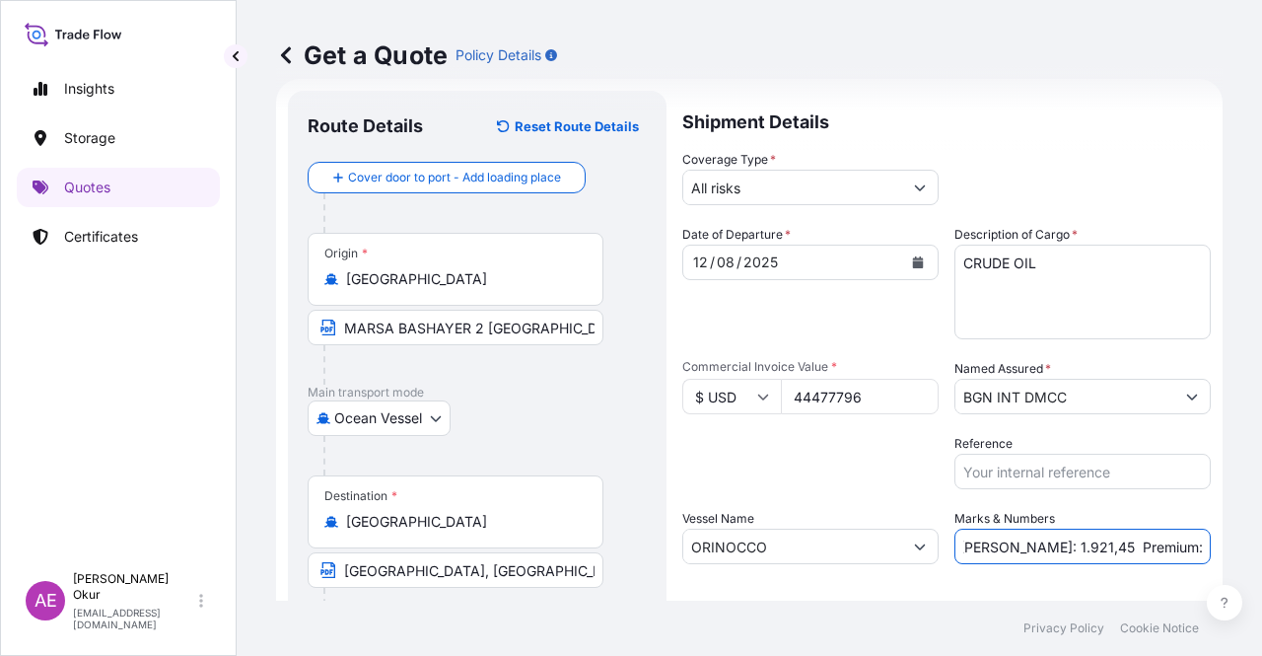
drag, startPoint x: 1170, startPoint y: 541, endPoint x: 1206, endPoint y: 539, distance: 36.5
click at [1206, 539] on form "Route Details Reset Route Details Cover door to port - Add loading place Place …" at bounding box center [749, 401] width 947 height 644
click at [1035, 537] on input "PO NO:25Y0172300 Quantity M/Tonn: 1.921,45 Premium: USD 176,70" at bounding box center [1083, 547] width 256 height 36
paste input "86,546.86"
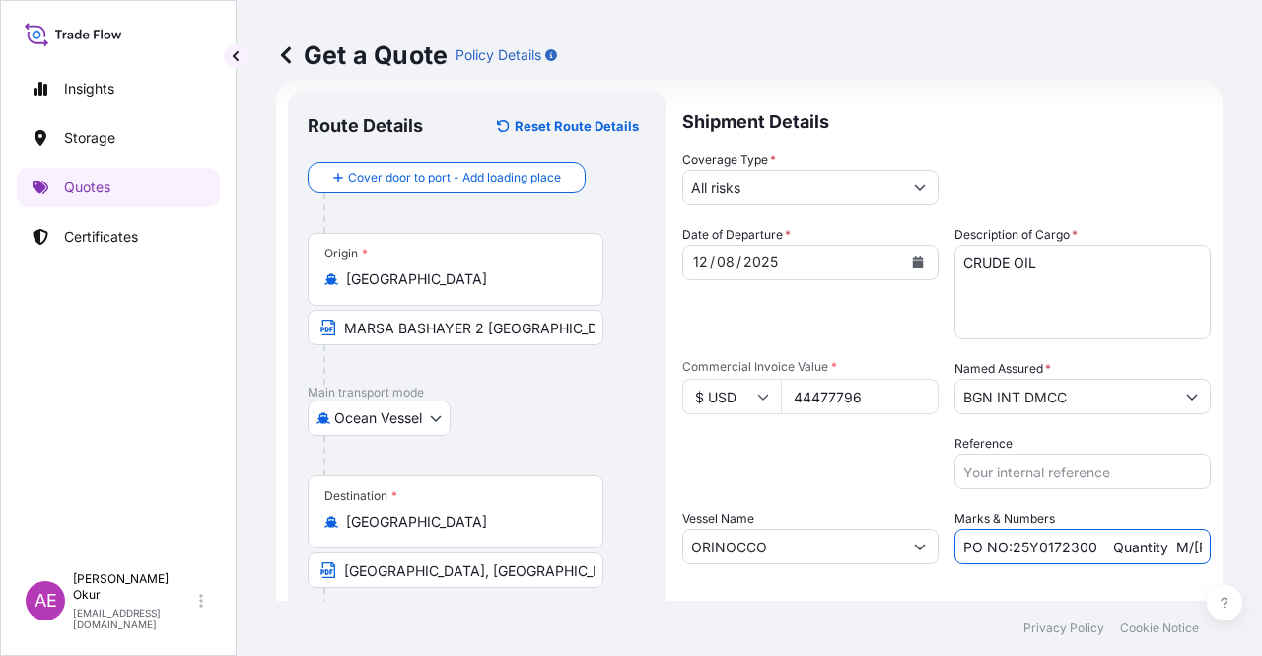
scroll to position [0, 249]
drag, startPoint x: 1114, startPoint y: 536, endPoint x: 1261, endPoint y: 565, distance: 149.7
click at [1261, 565] on div "Get a Quote Policy Details Route Details Reset Route Details Cover door to port…" at bounding box center [750, 300] width 1026 height 601
click at [1185, 551] on input "PO NO:25Y0172300 Quantity M/Tonn: 86,546.86 Premium: USD 176,70" at bounding box center [1083, 547] width 256 height 36
paste input "4,892.56"
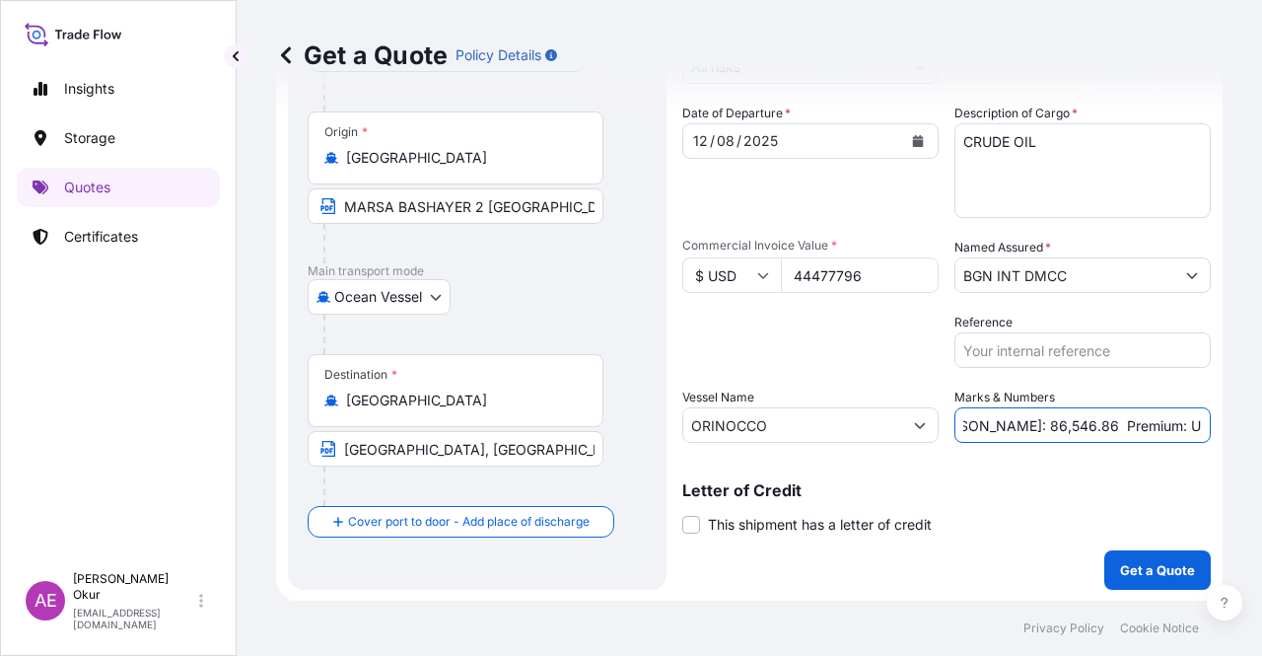
scroll to position [151, 0]
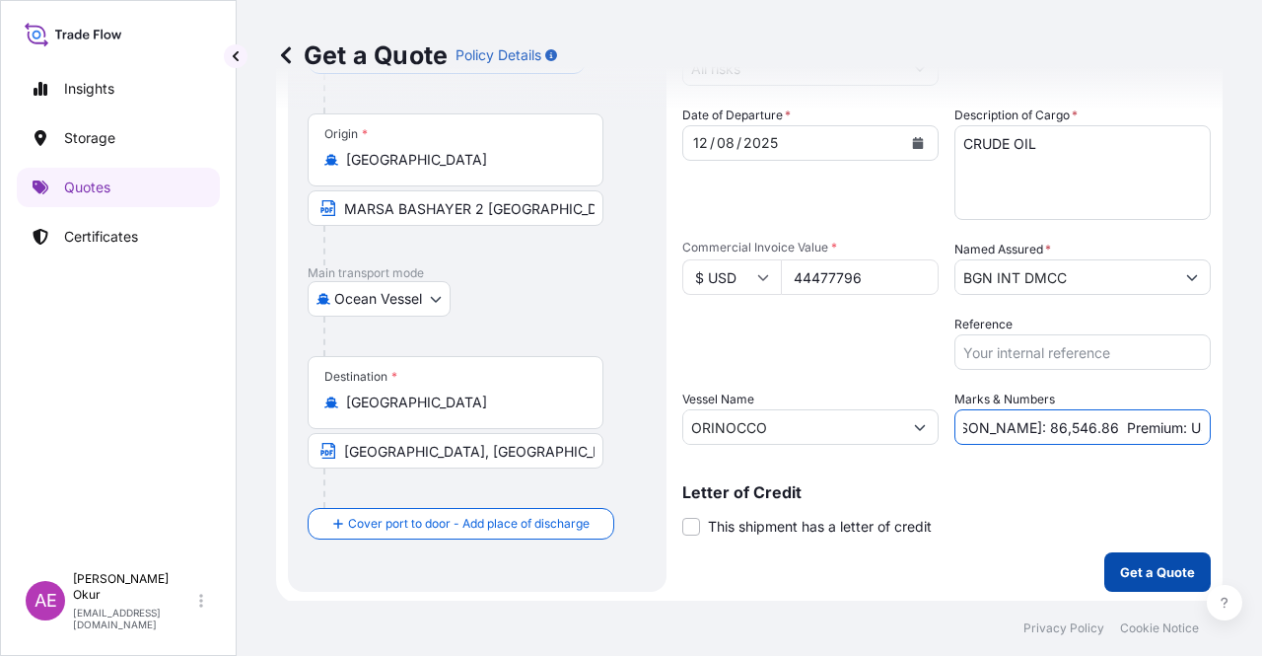
type input "PO NO:25Y0172300 Quantity M/Tonn: 86,546.86 Premium: USD 4,892.56"
click at [1154, 585] on button "Get a Quote" at bounding box center [1157, 571] width 107 height 39
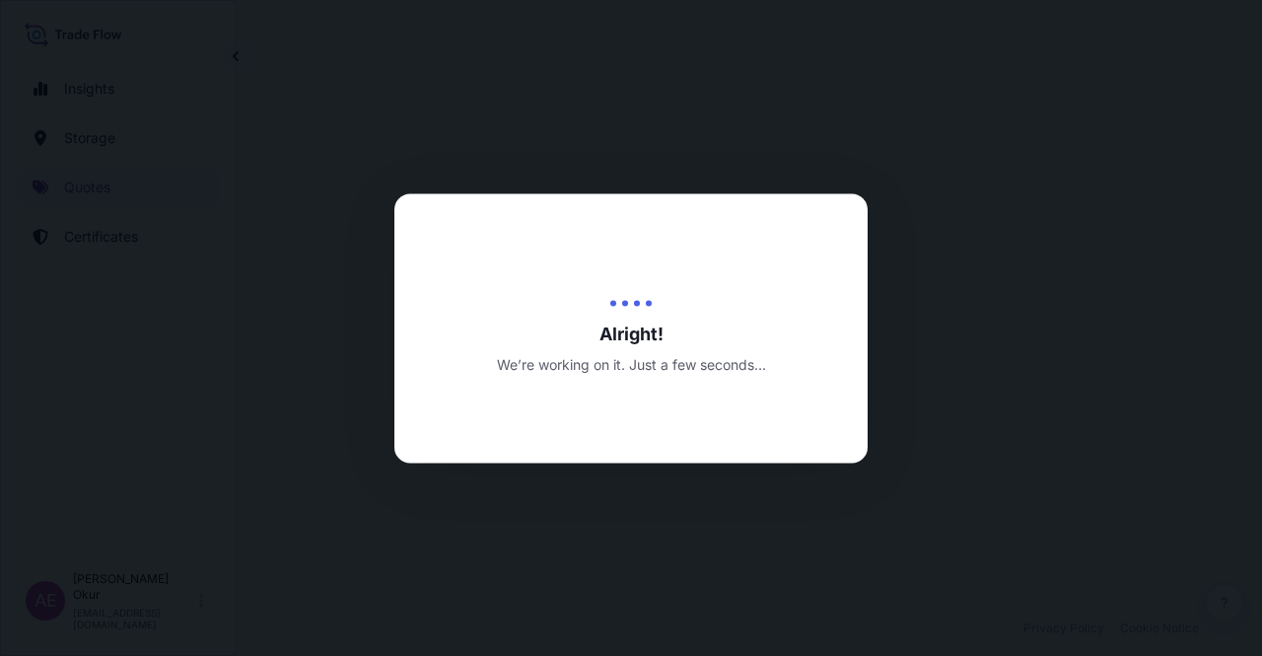
select select "Ocean Vessel"
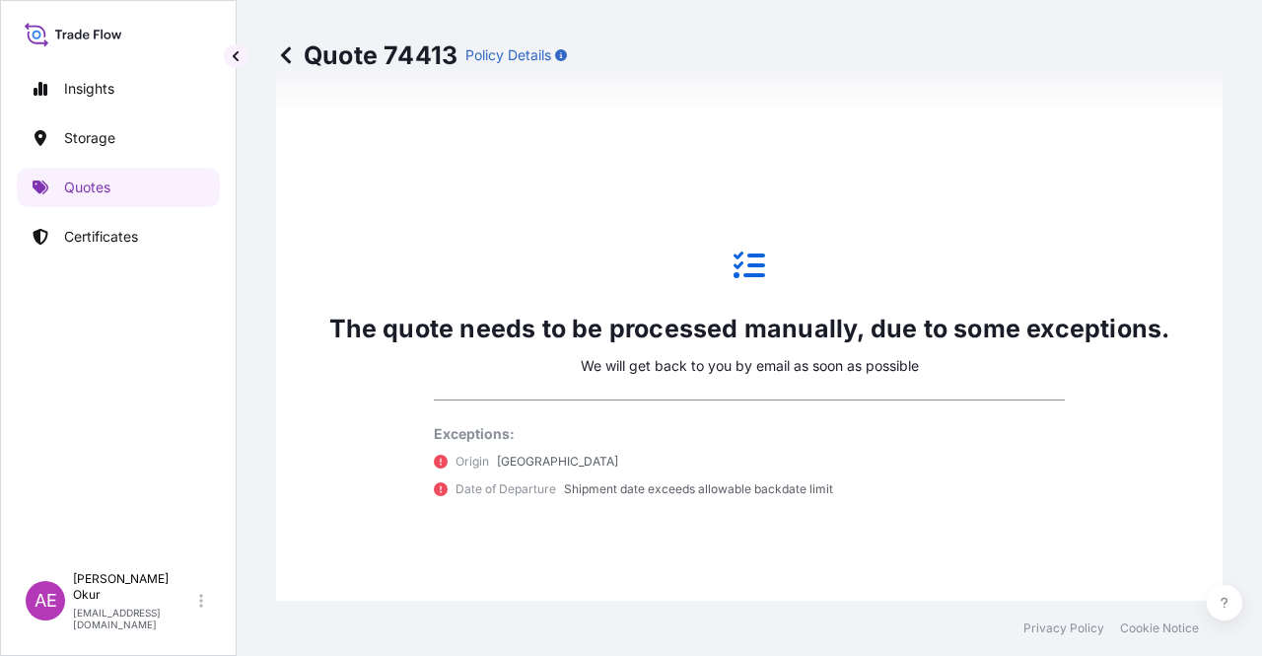
scroll to position [1168, 0]
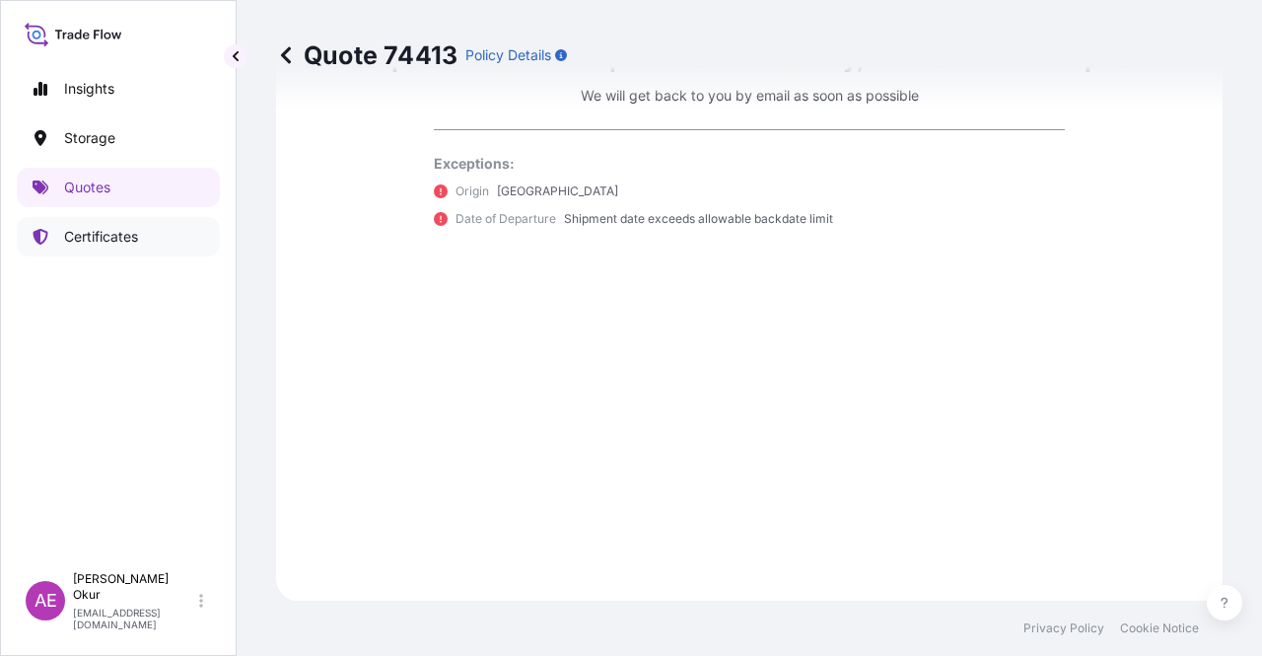
click at [113, 240] on p "Certificates" at bounding box center [101, 237] width 74 height 20
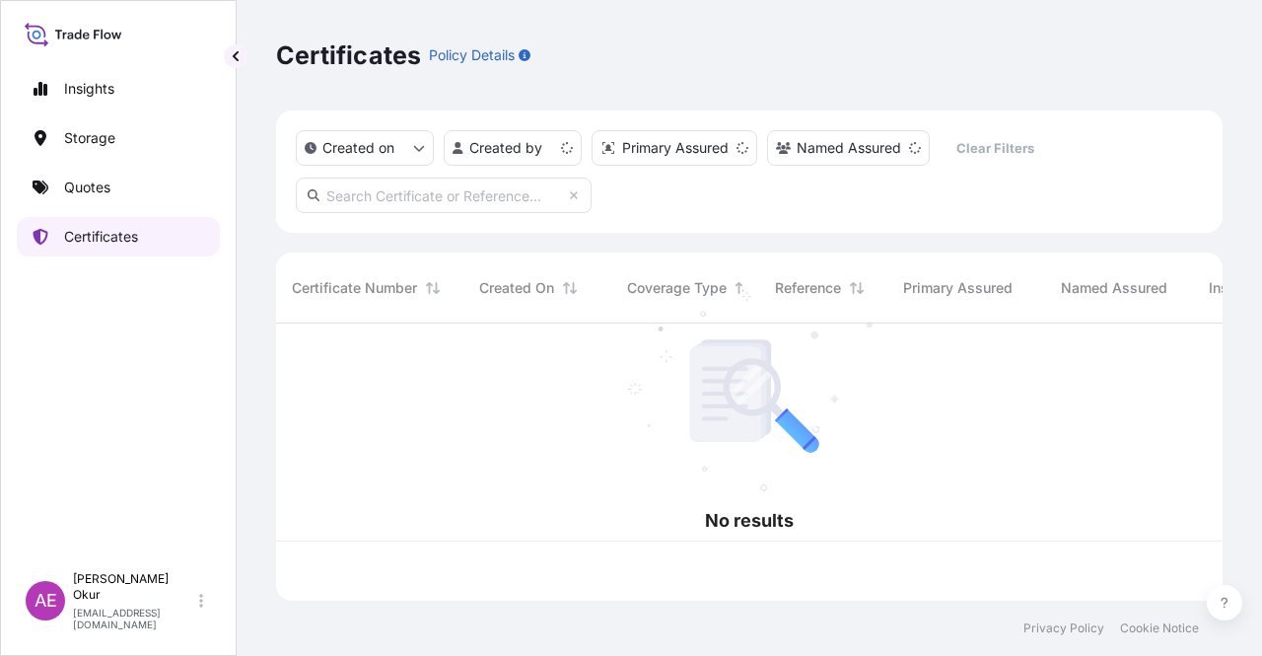
scroll to position [273, 931]
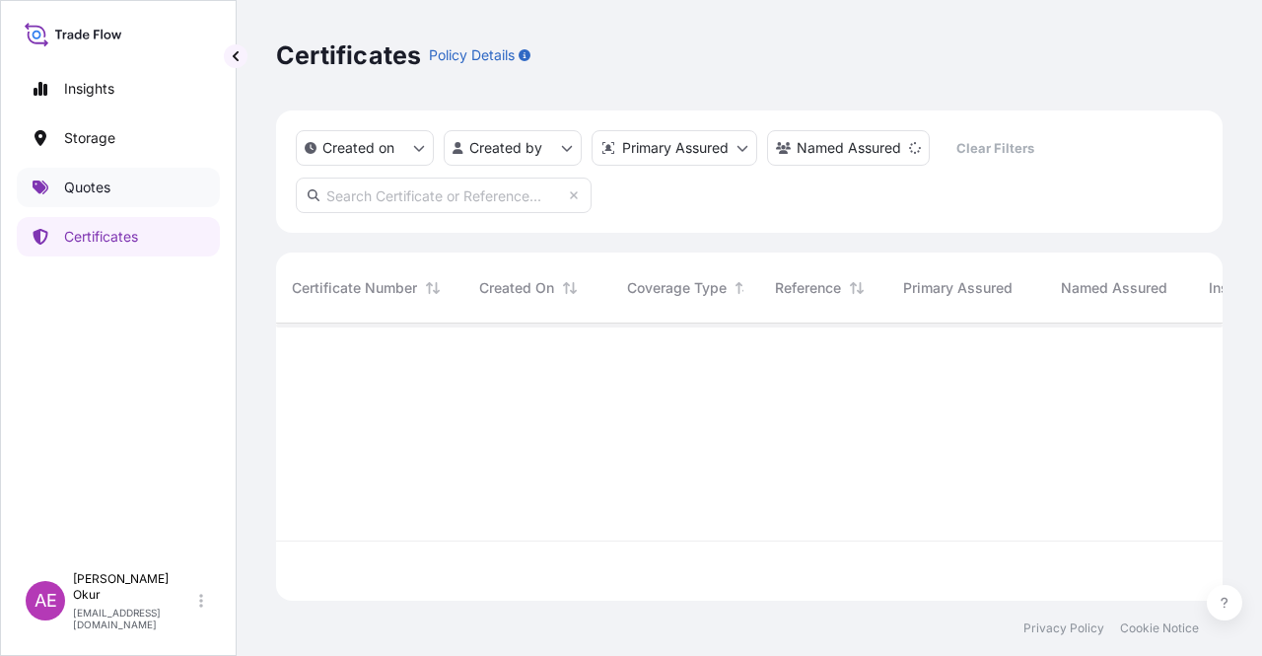
click at [132, 188] on link "Quotes" at bounding box center [118, 187] width 203 height 39
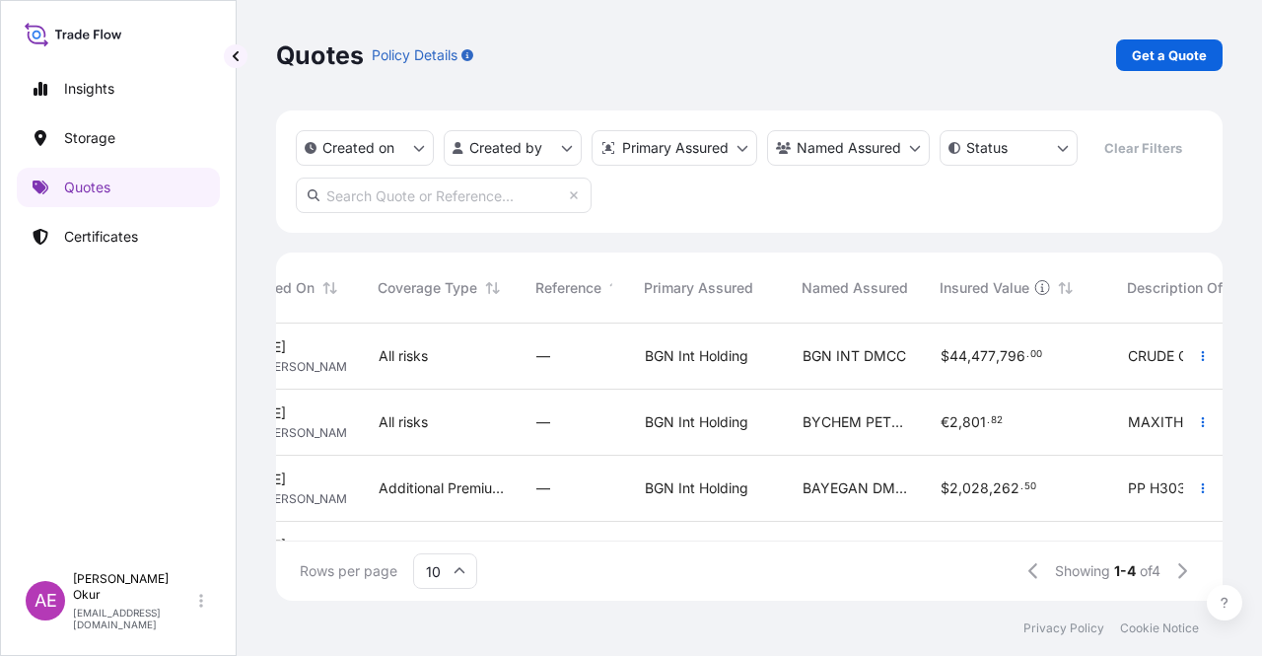
scroll to position [0, 172]
